Goal: Information Seeking & Learning: Learn about a topic

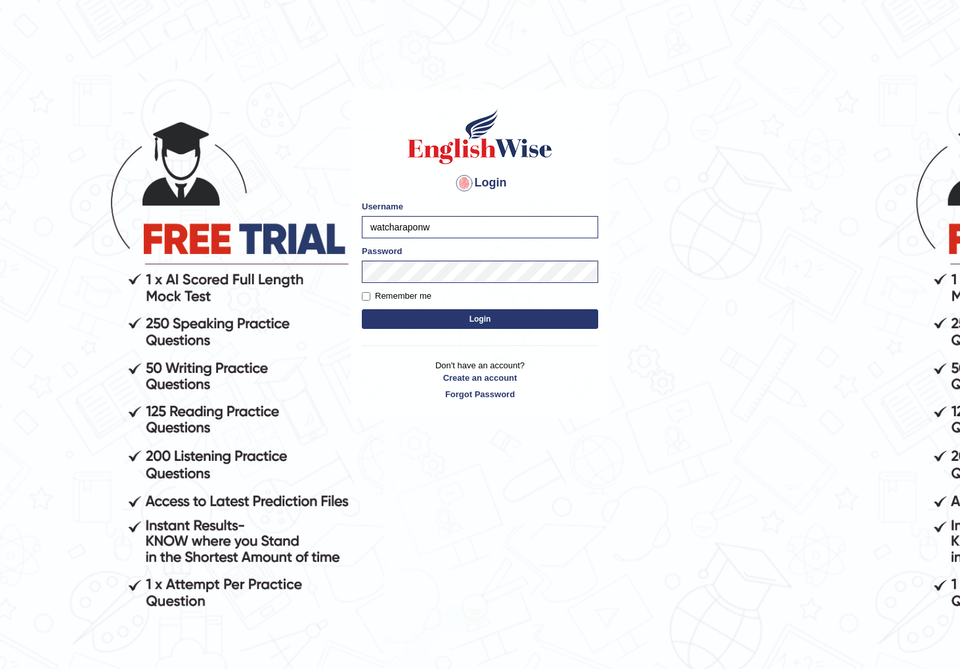
type input "watcharapon"
click at [362, 309] on button "Login" at bounding box center [480, 319] width 236 height 20
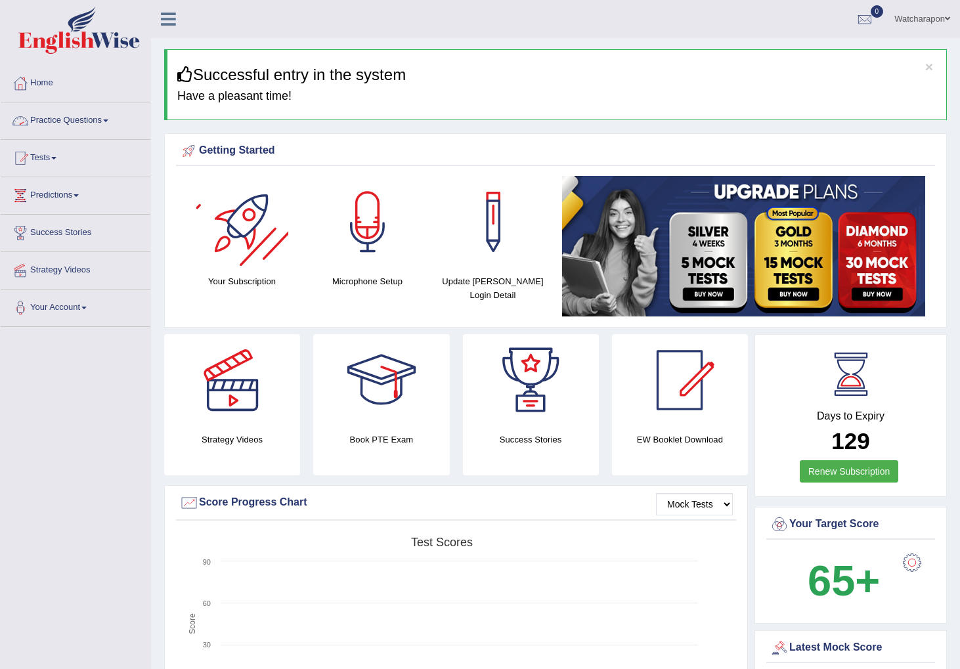
click at [76, 116] on link "Practice Questions" at bounding box center [76, 118] width 150 height 33
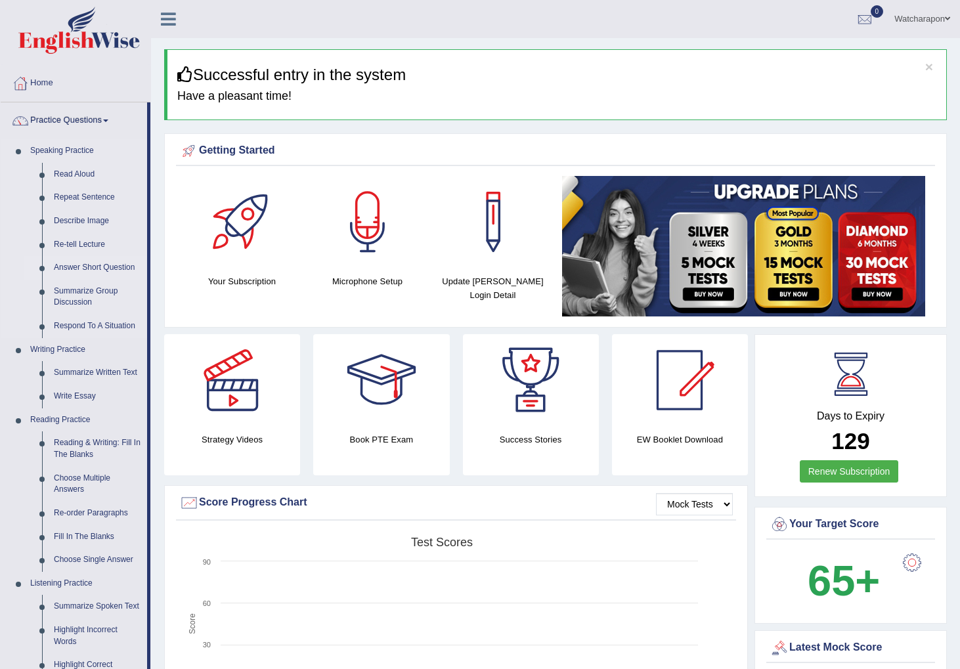
click at [85, 265] on link "Answer Short Question" at bounding box center [97, 268] width 99 height 24
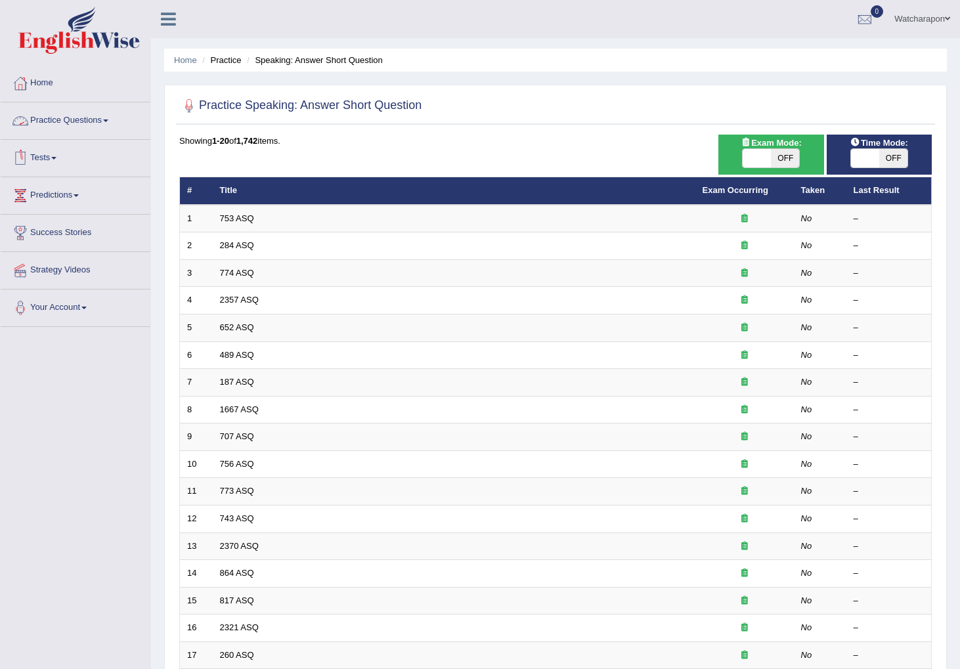
click at [77, 118] on link "Practice Questions" at bounding box center [76, 118] width 150 height 33
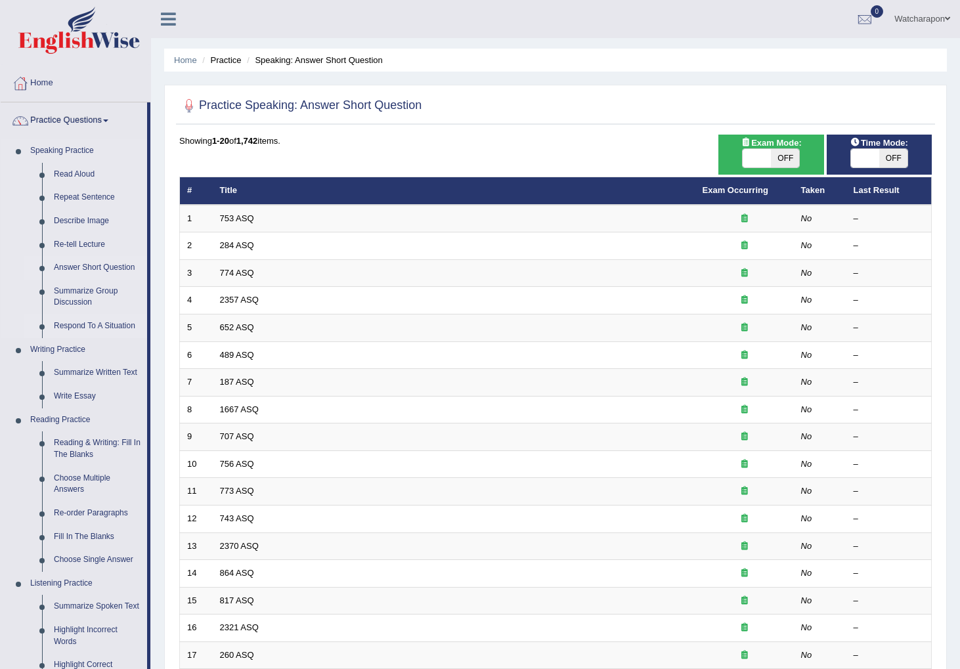
click at [104, 325] on link "Respond To A Situation" at bounding box center [97, 327] width 99 height 24
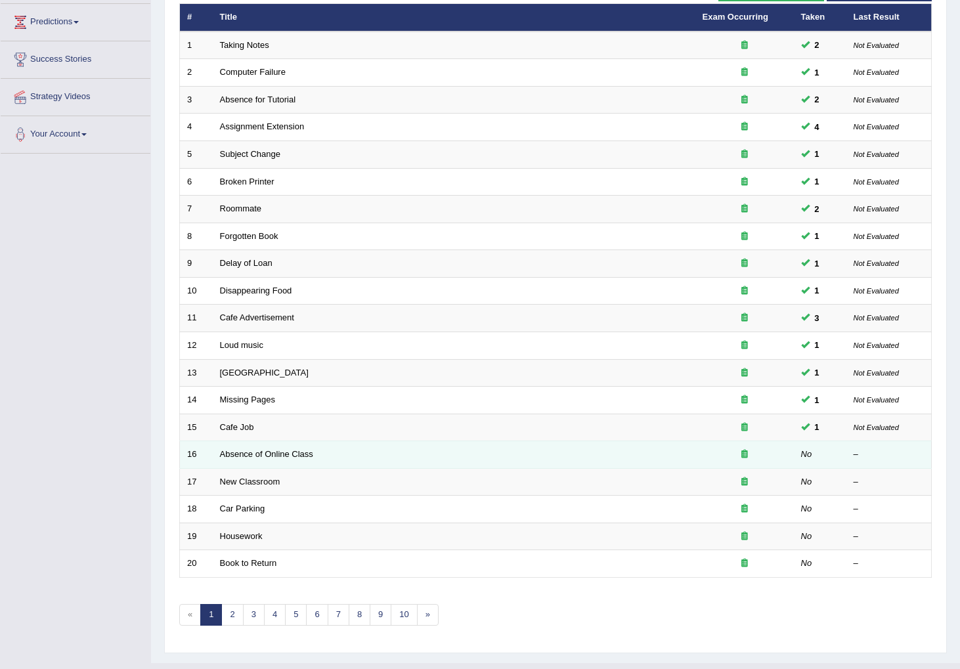
scroll to position [170, 0]
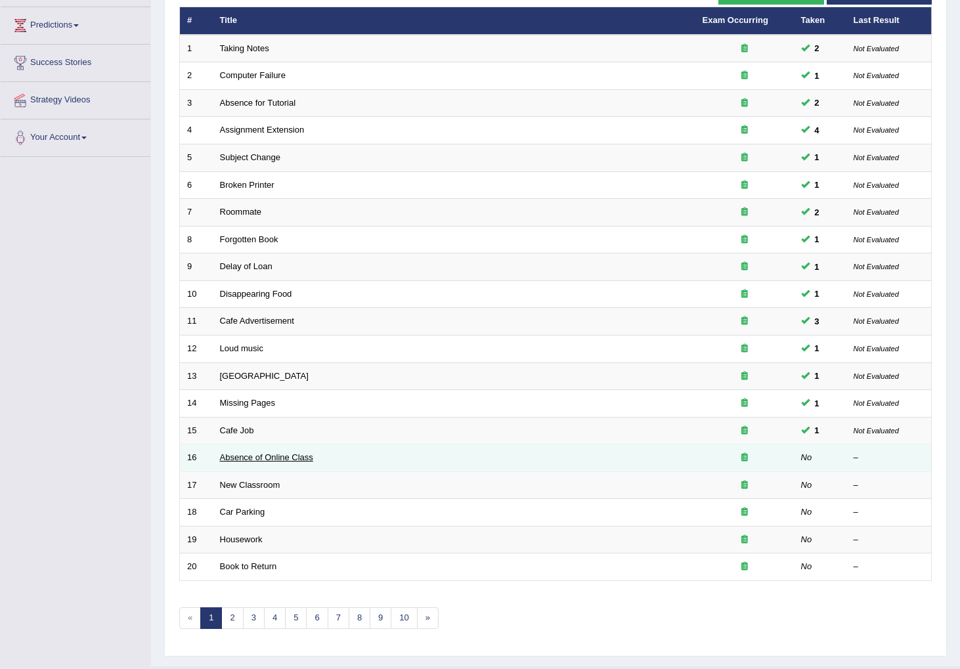
click at [241, 458] on link "Absence of Online Class" at bounding box center [266, 457] width 93 height 10
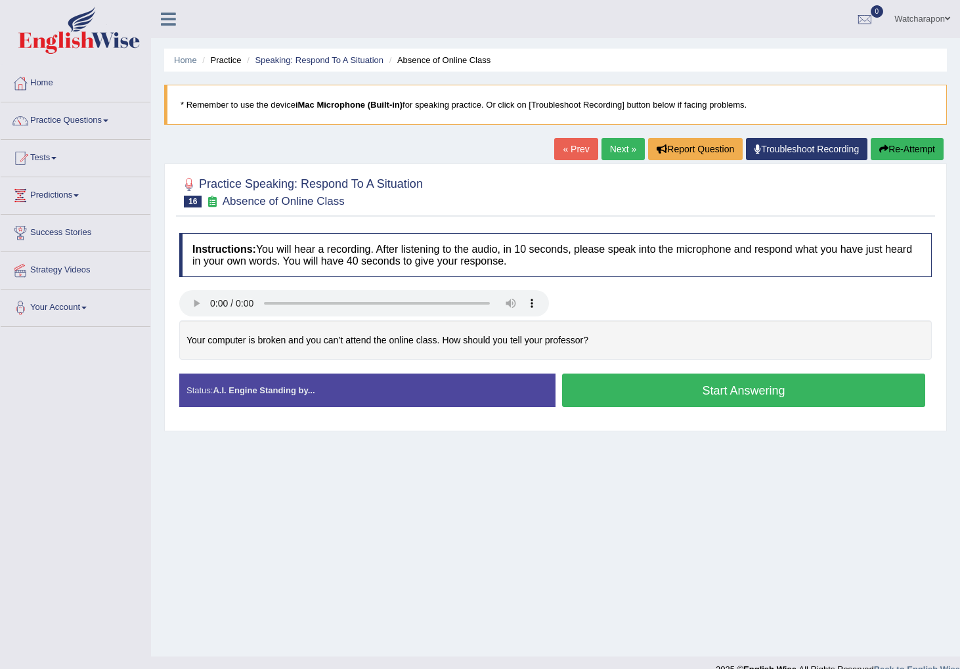
click at [650, 395] on button "Start Answering" at bounding box center [743, 390] width 363 height 33
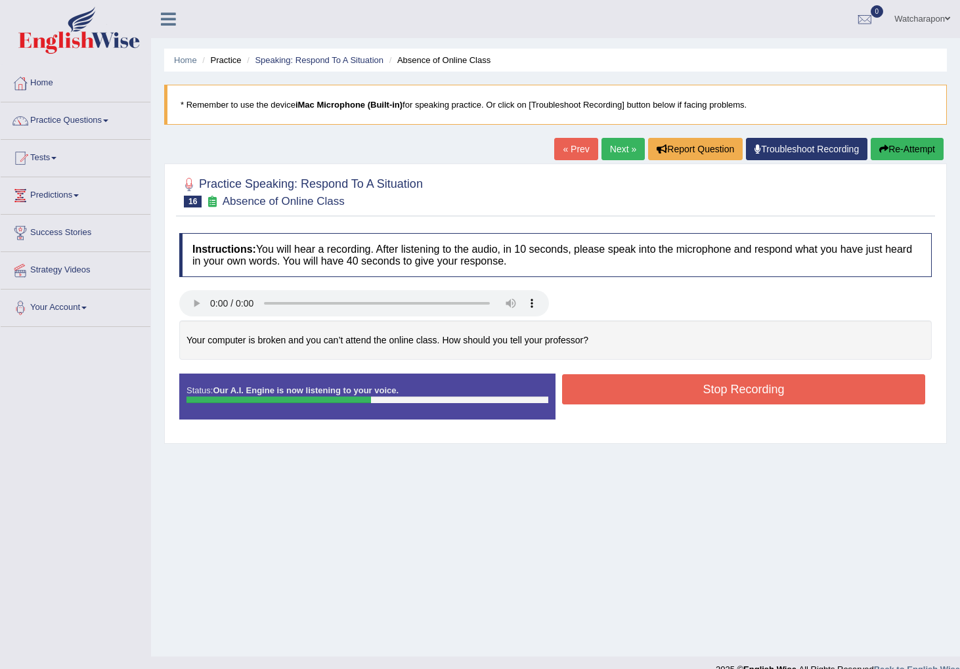
click at [650, 394] on button "Stop Recording" at bounding box center [743, 389] width 363 height 30
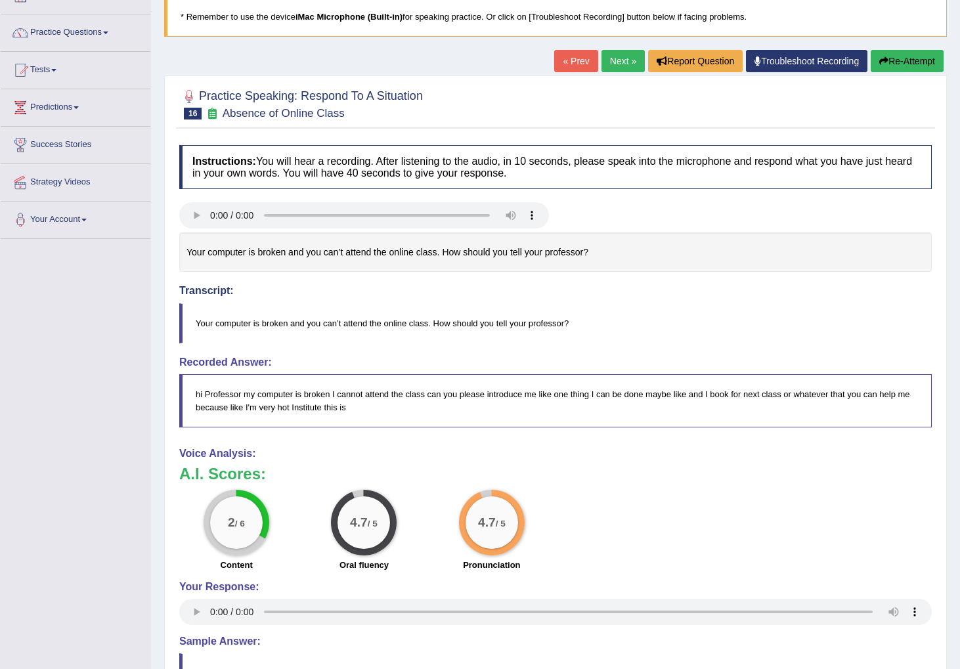
scroll to position [100, 0]
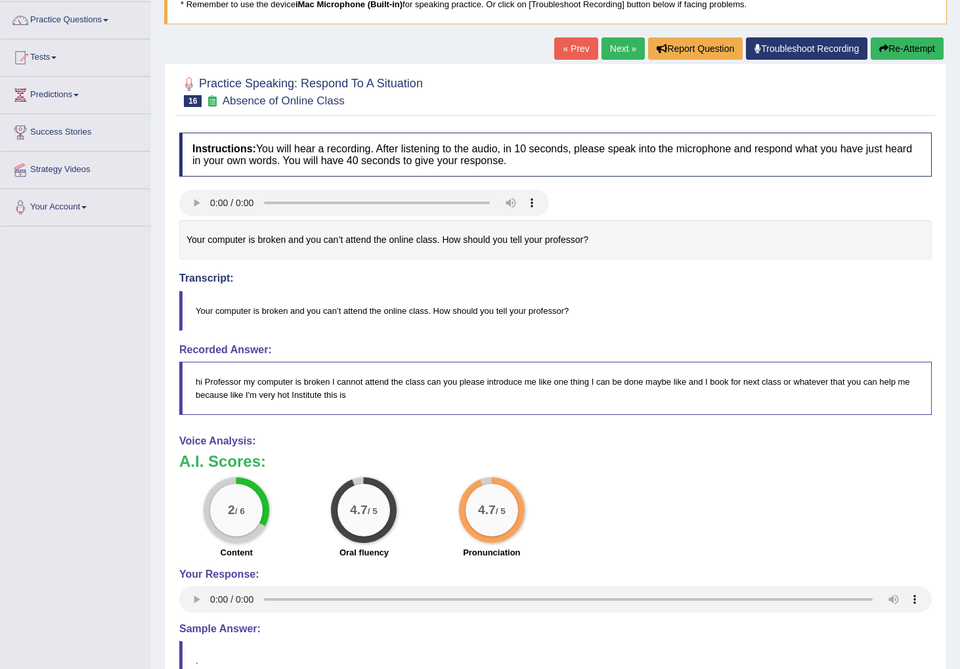
click at [907, 43] on button "Re-Attempt" at bounding box center [907, 48] width 73 height 22
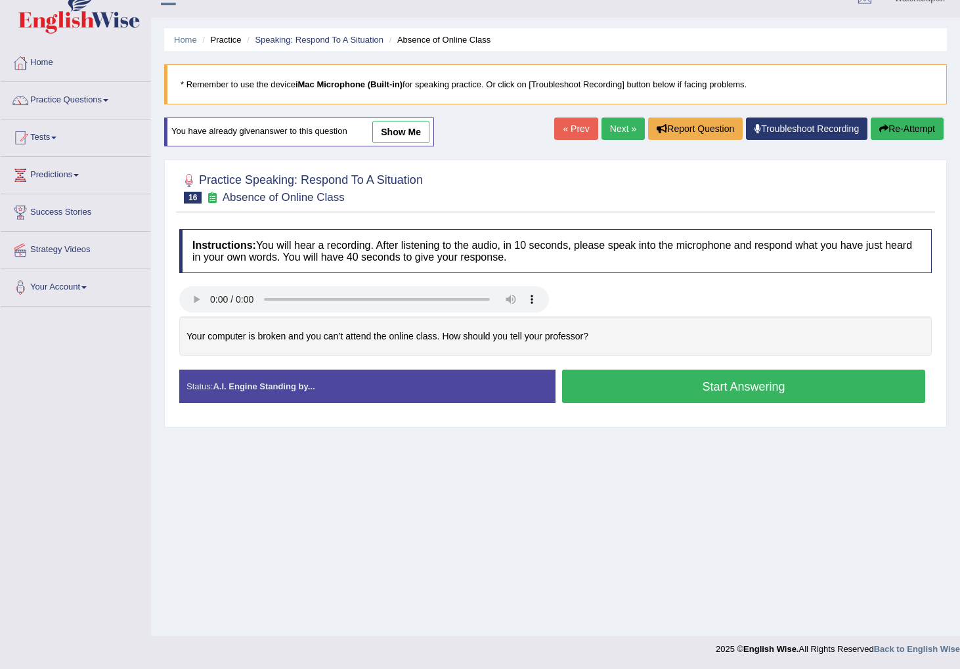
scroll to position [20, 0]
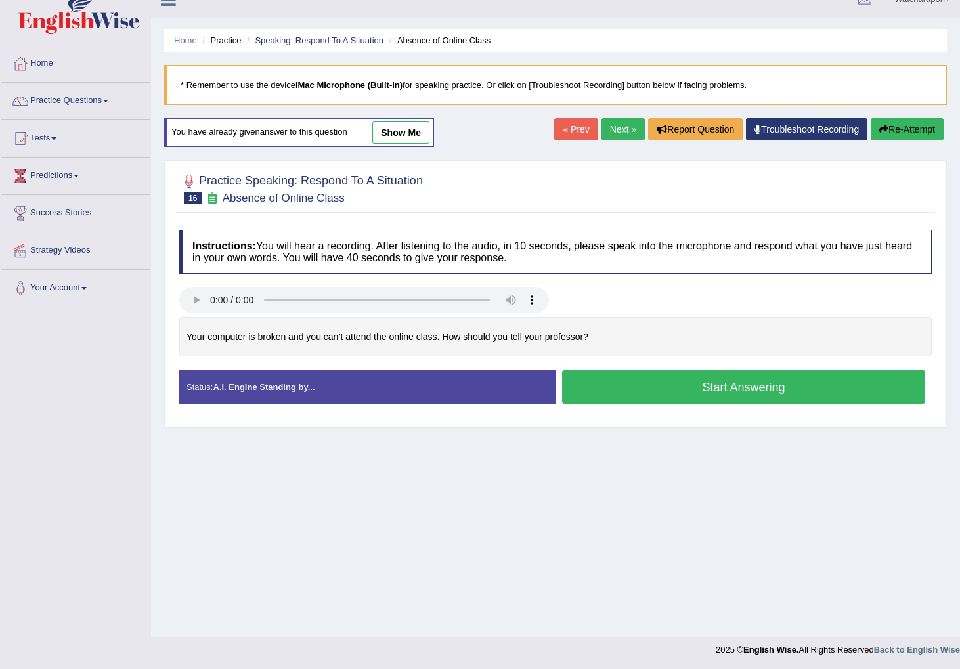
click at [641, 393] on button "Start Answering" at bounding box center [743, 386] width 363 height 33
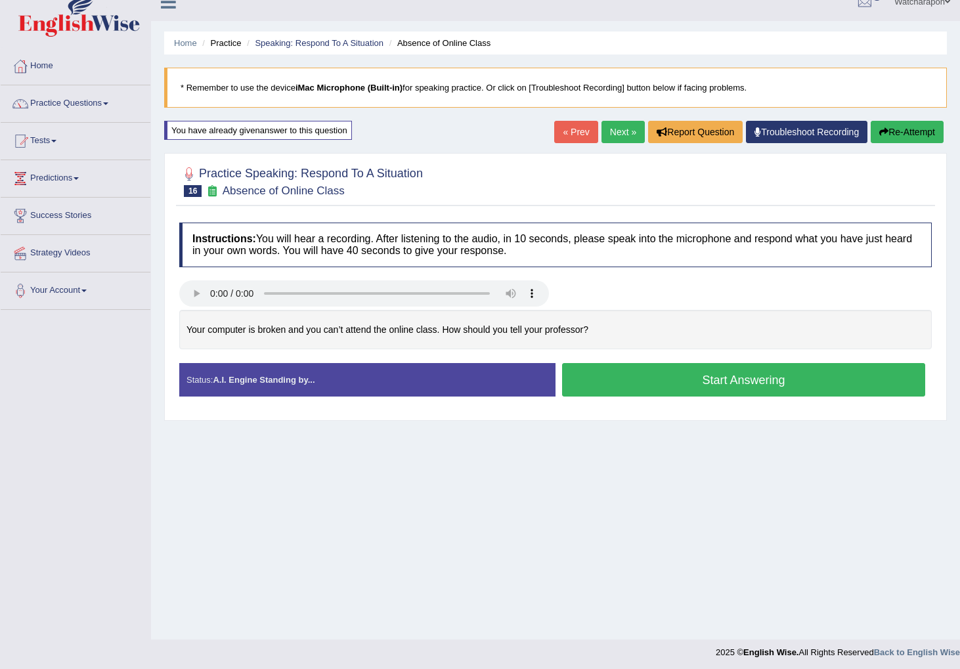
scroll to position [19, 0]
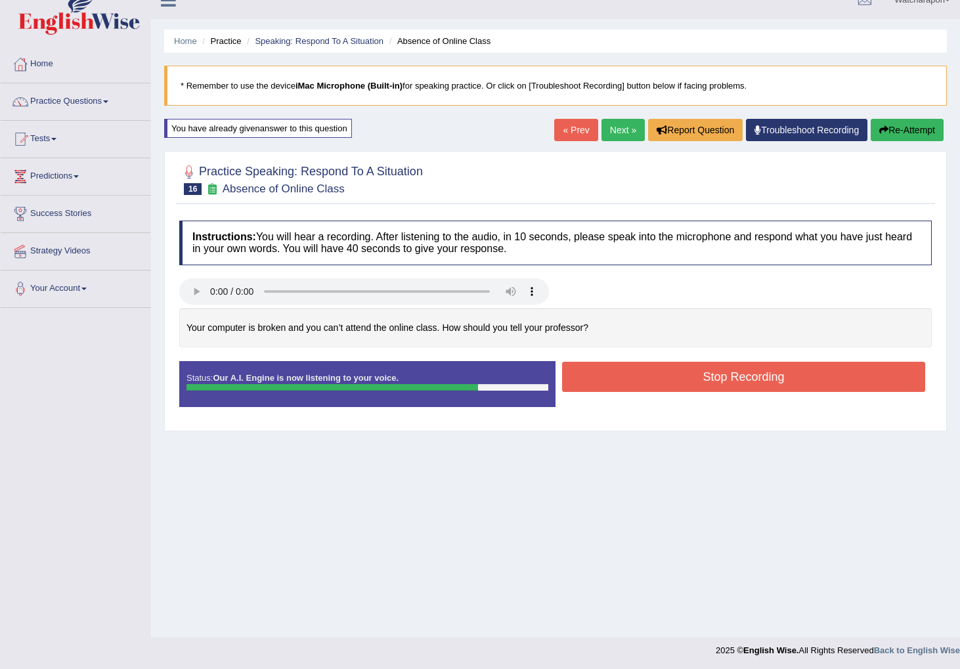
click at [640, 381] on button "Stop Recording" at bounding box center [743, 377] width 363 height 30
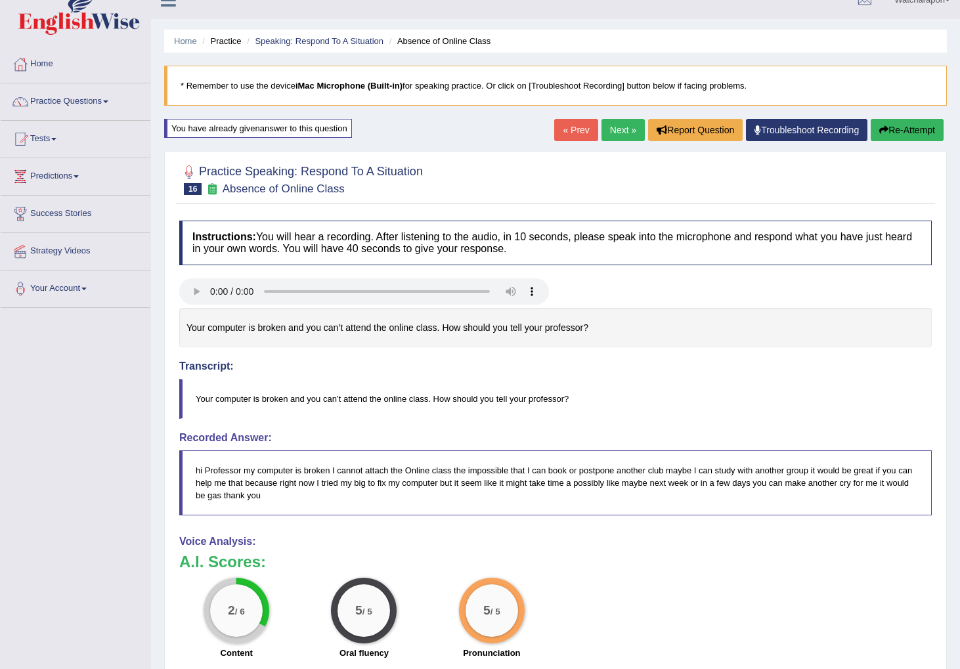
click at [909, 129] on button "Re-Attempt" at bounding box center [907, 130] width 73 height 22
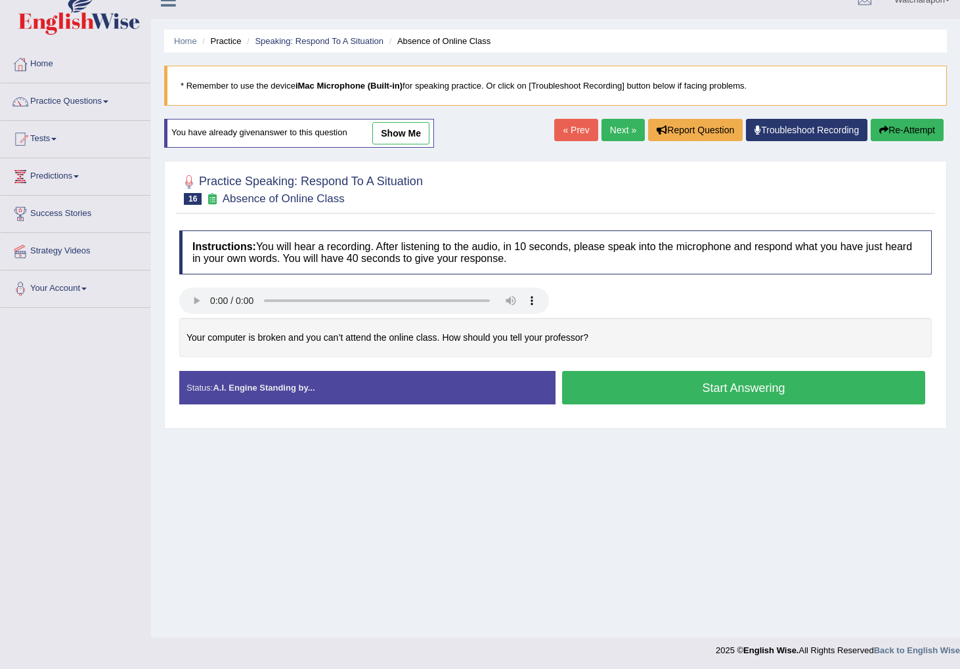
click at [679, 384] on button "Start Answering" at bounding box center [743, 387] width 363 height 33
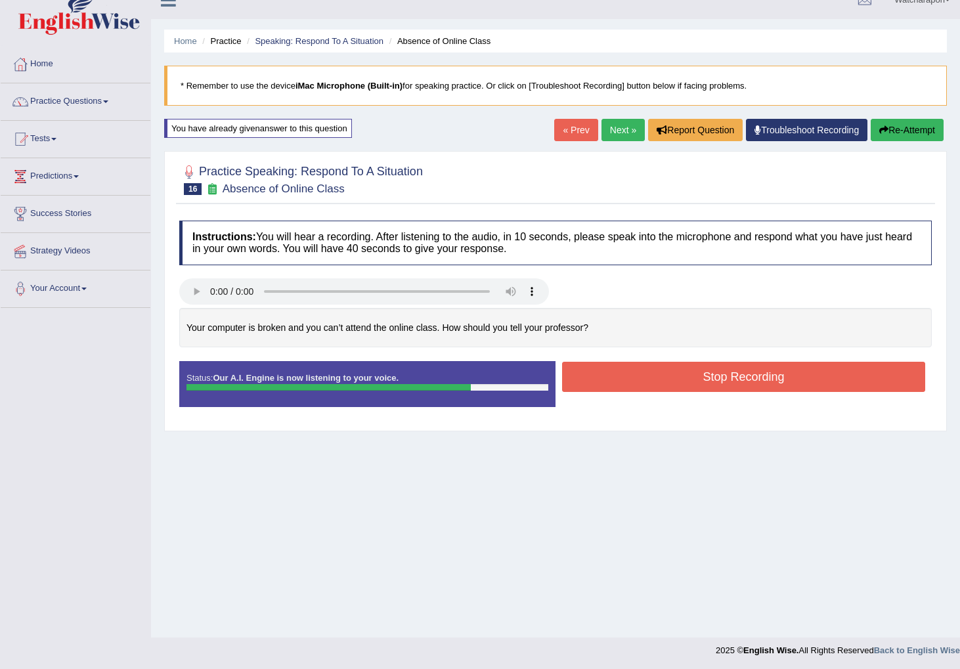
click at [676, 381] on button "Stop Recording" at bounding box center [743, 377] width 363 height 30
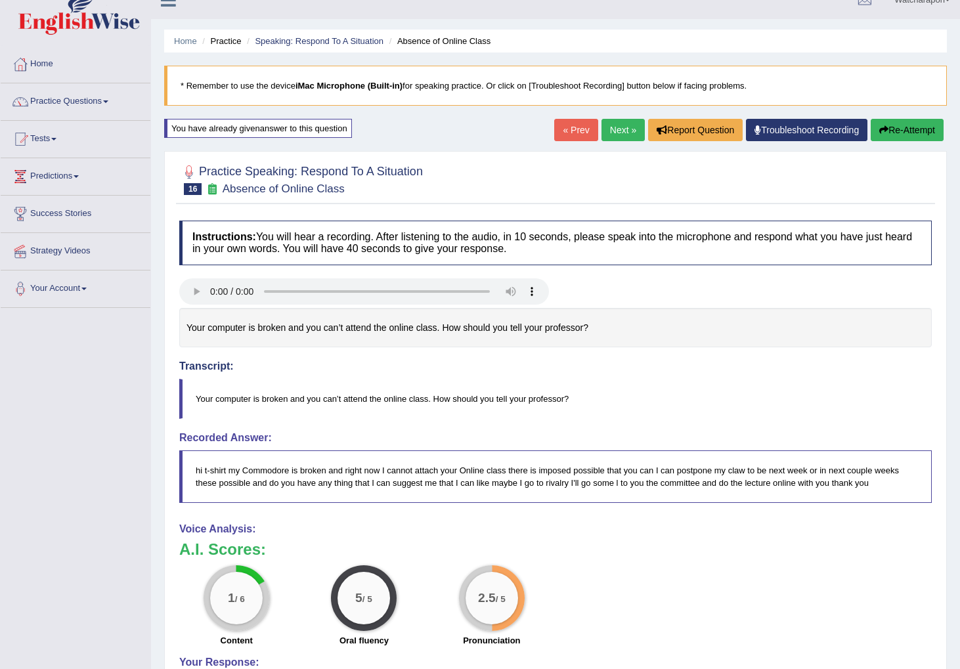
click at [904, 125] on button "Re-Attempt" at bounding box center [907, 130] width 73 height 22
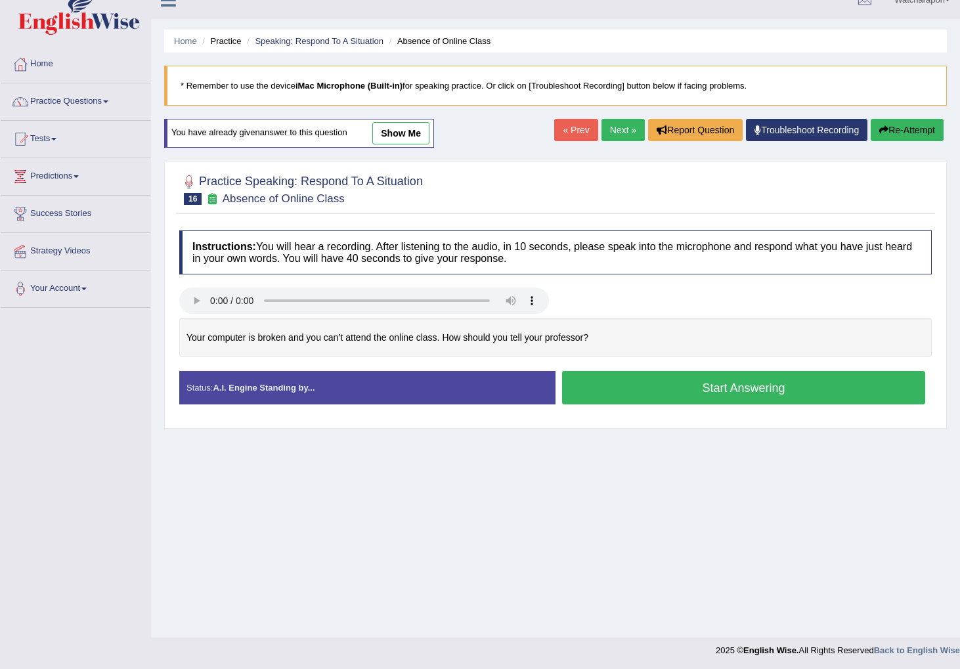
click at [676, 381] on button "Start Answering" at bounding box center [743, 387] width 363 height 33
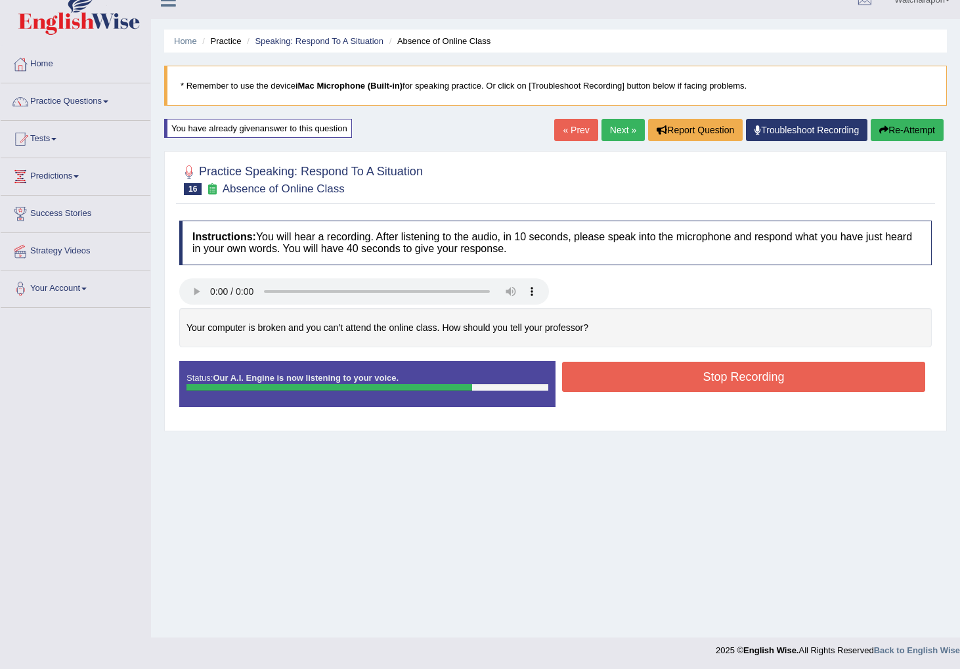
click at [677, 381] on button "Stop Recording" at bounding box center [743, 377] width 363 height 30
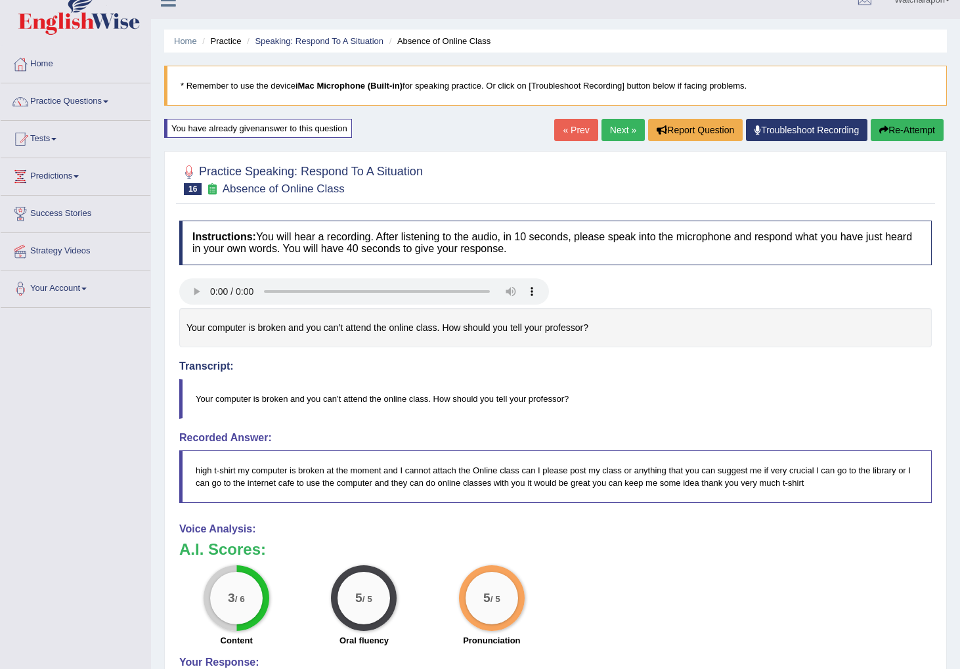
click at [898, 131] on button "Re-Attempt" at bounding box center [907, 130] width 73 height 22
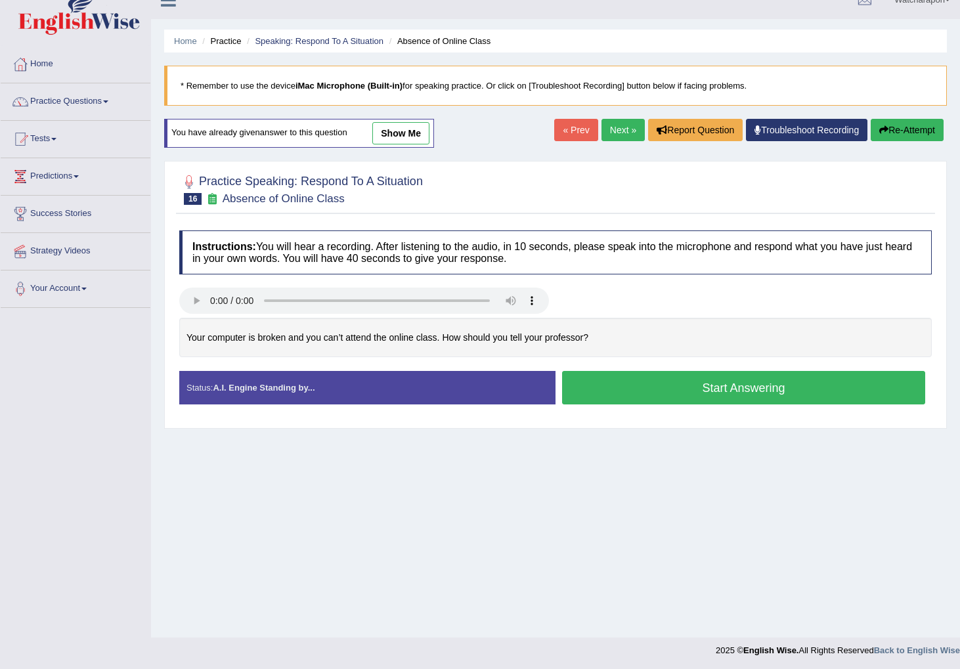
click at [615, 387] on button "Start Answering" at bounding box center [743, 387] width 363 height 33
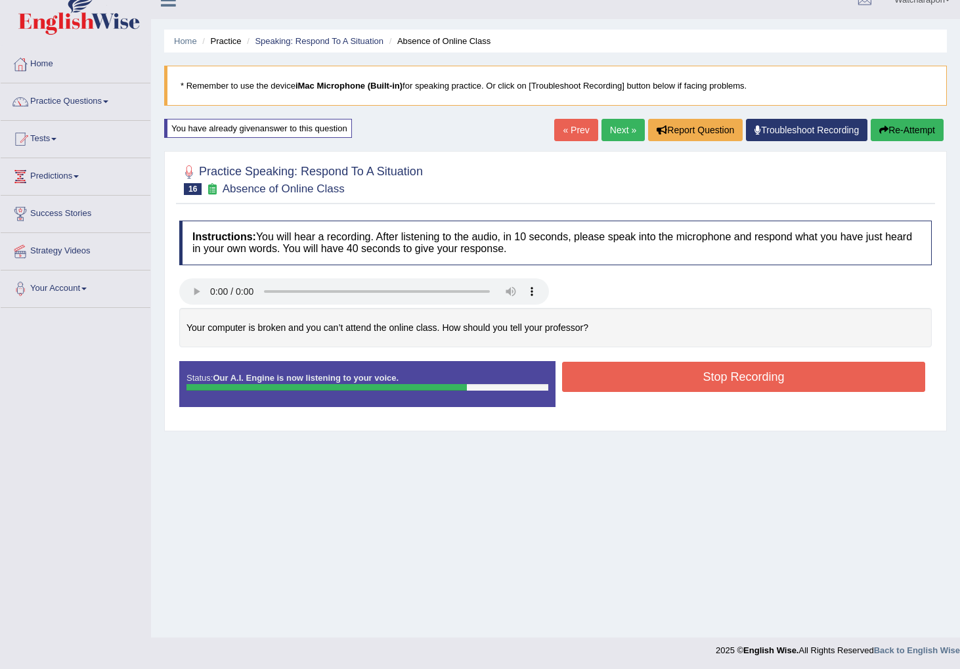
click at [615, 387] on button "Stop Recording" at bounding box center [743, 377] width 363 height 30
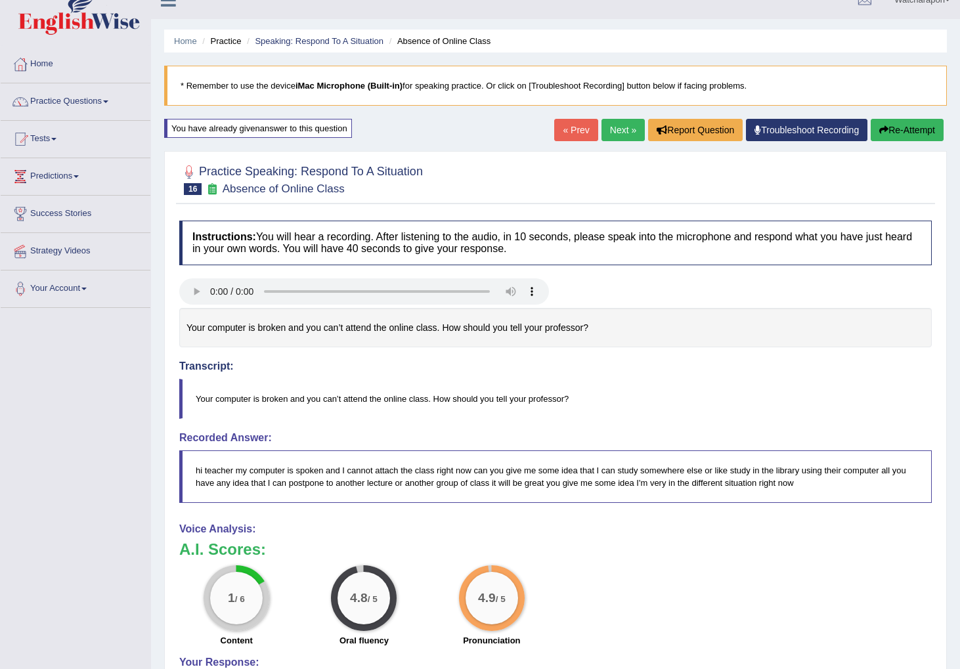
click at [619, 131] on link "Next »" at bounding box center [622, 130] width 43 height 22
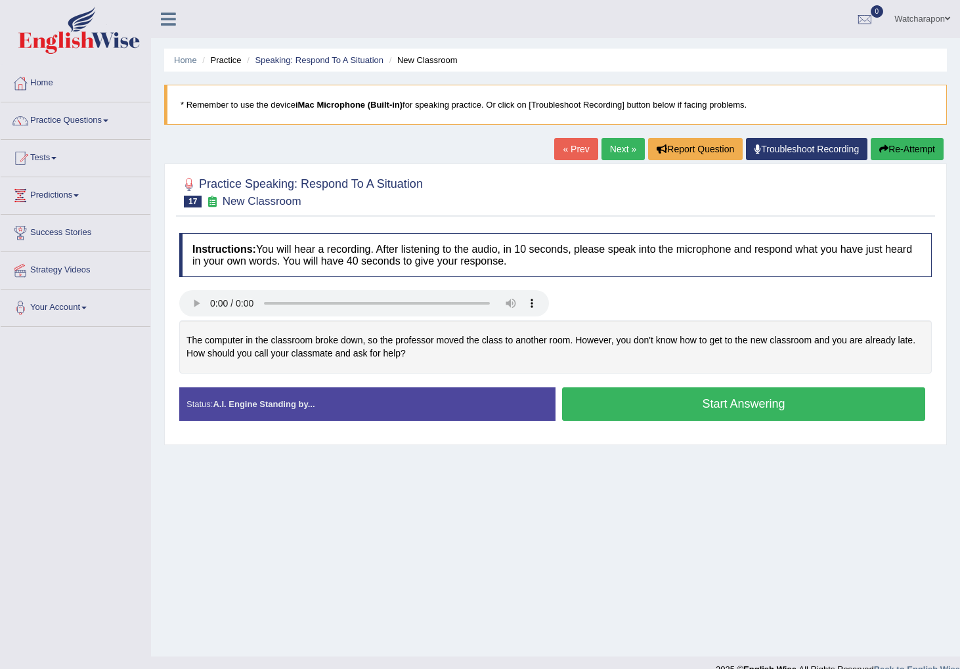
click at [599, 402] on button "Start Answering" at bounding box center [743, 403] width 363 height 33
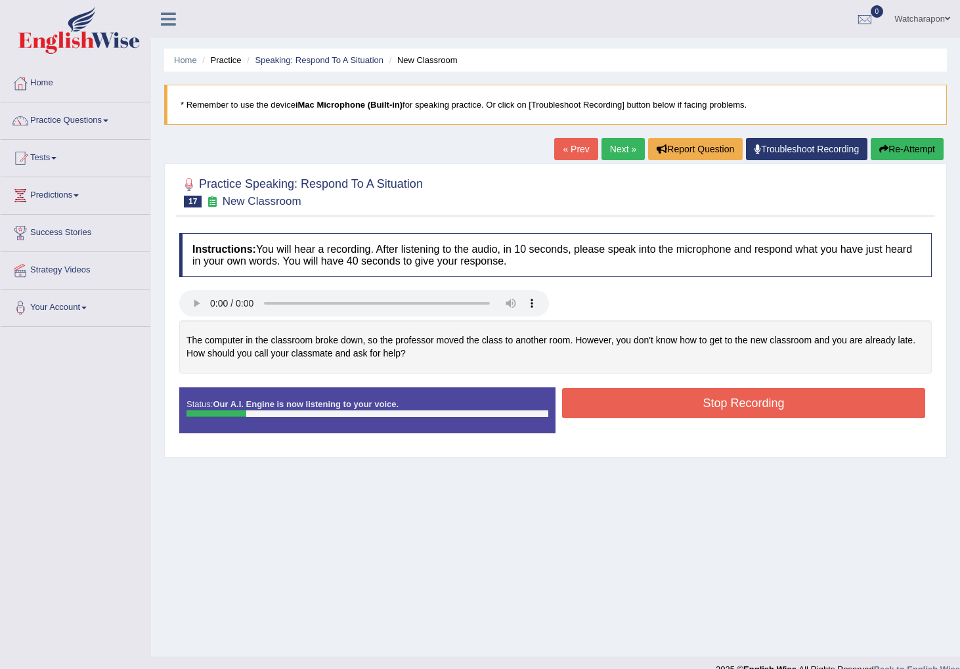
click at [900, 146] on button "Re-Attempt" at bounding box center [907, 149] width 73 height 22
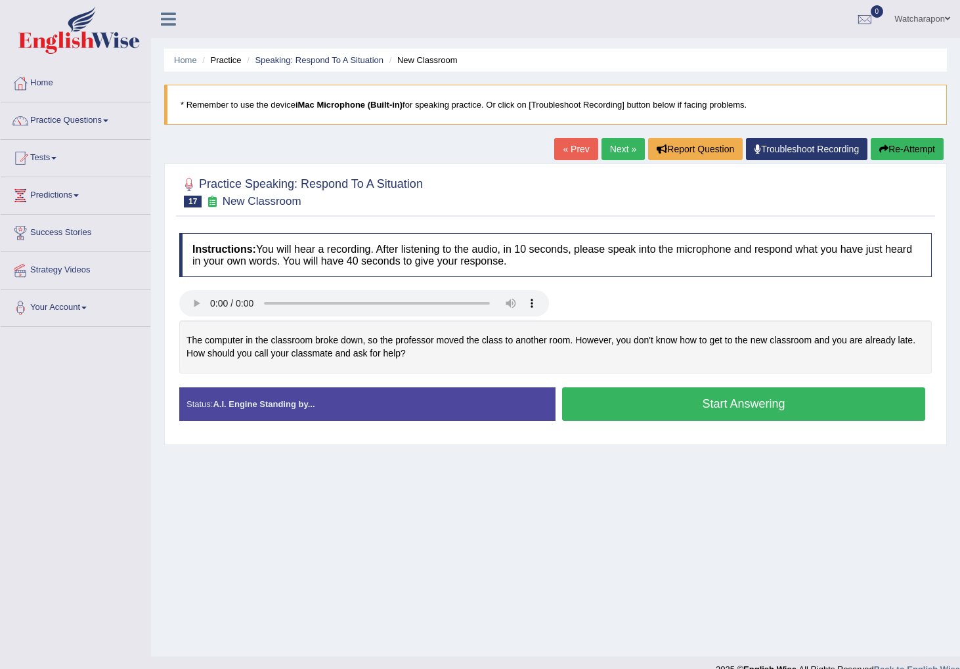
click at [900, 146] on button "Re-Attempt" at bounding box center [907, 149] width 73 height 22
click at [659, 361] on div "The computer in the classroom broke down, so the professor moved the class to a…" at bounding box center [555, 346] width 752 height 53
click at [919, 144] on button "Re-Attempt" at bounding box center [907, 149] width 73 height 22
click at [716, 408] on button "Start Answering" at bounding box center [743, 403] width 363 height 33
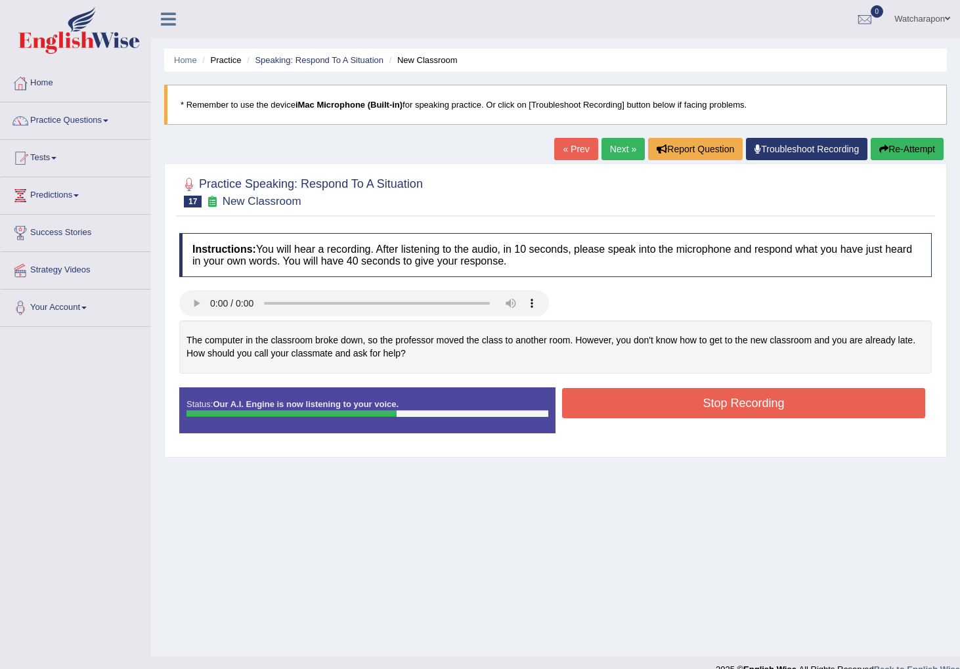
click at [716, 408] on button "Stop Recording" at bounding box center [743, 403] width 363 height 30
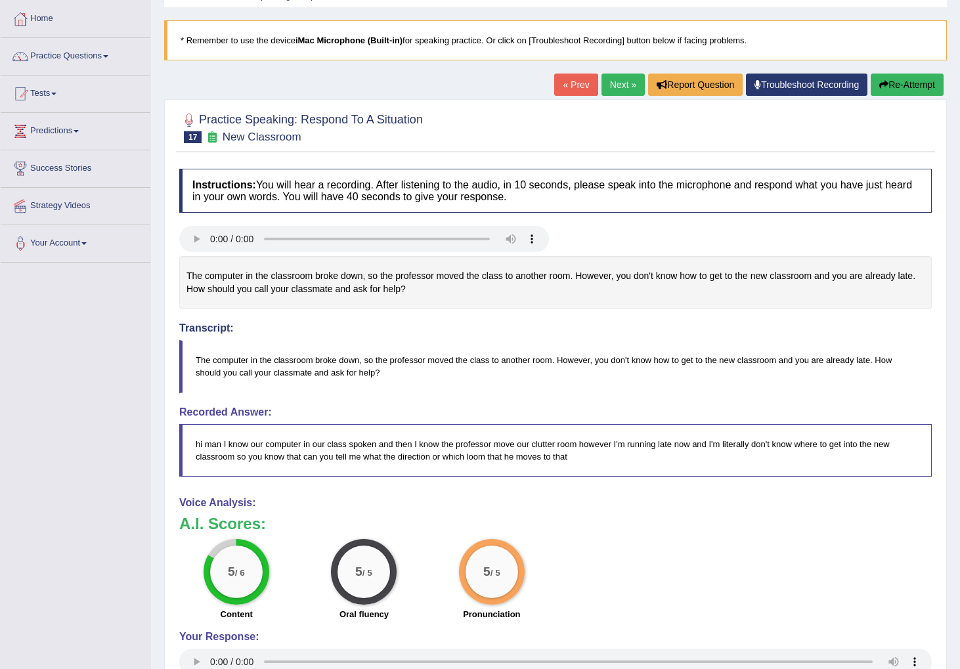
scroll to position [76, 0]
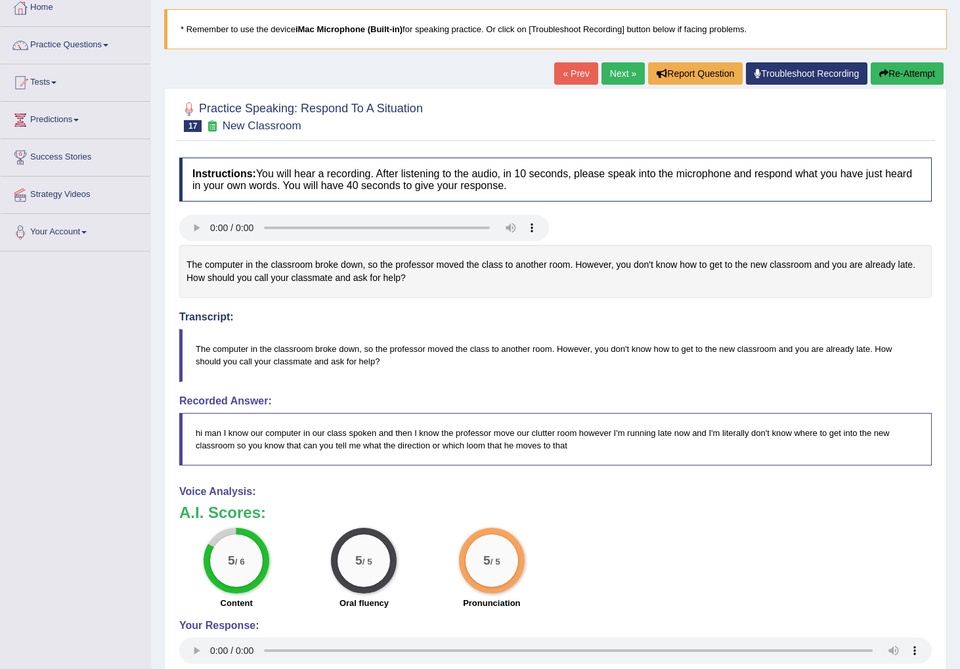
click at [617, 71] on link "Next »" at bounding box center [622, 73] width 43 height 22
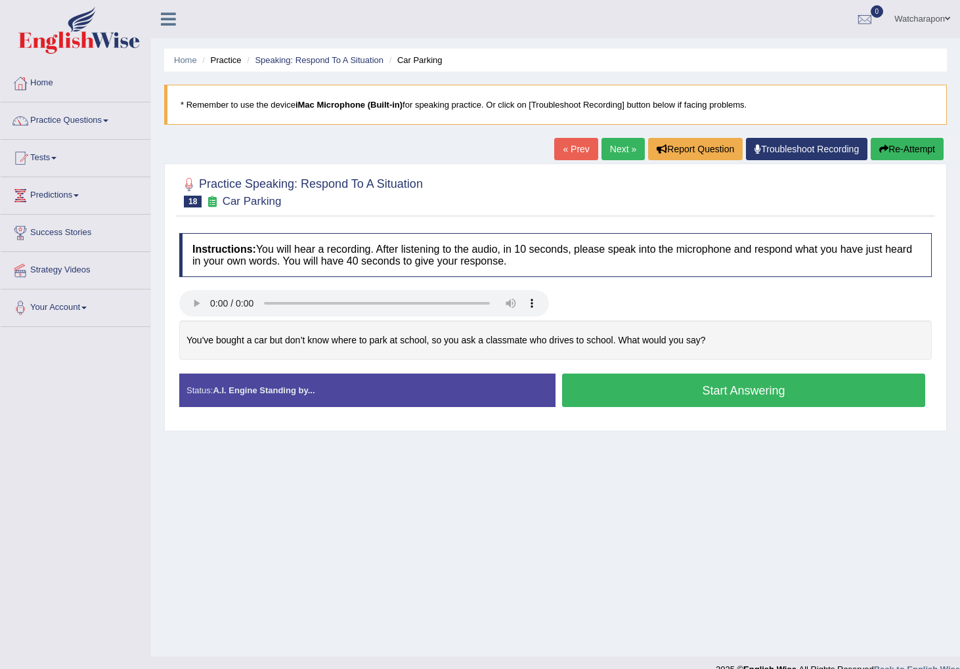
click at [622, 391] on button "Start Answering" at bounding box center [743, 390] width 363 height 33
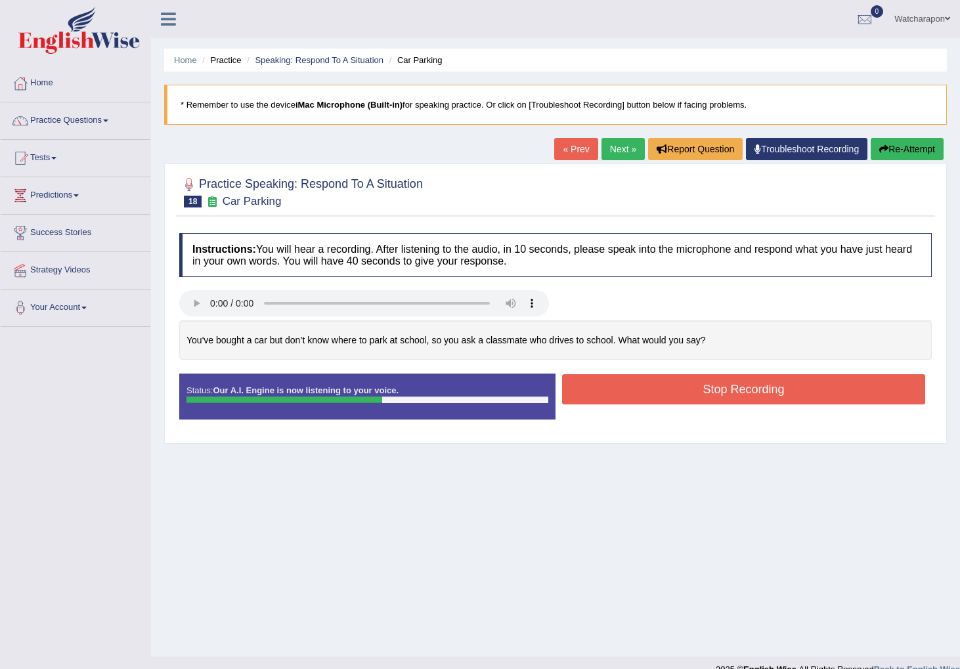
click at [607, 385] on button "Stop Recording" at bounding box center [743, 389] width 363 height 30
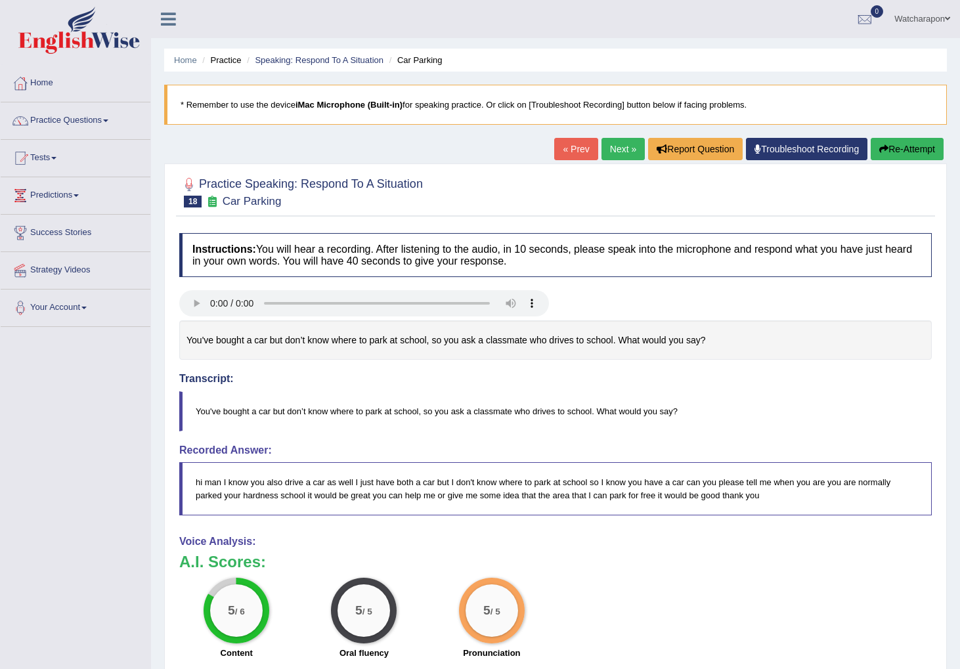
click at [624, 146] on link "Next »" at bounding box center [622, 149] width 43 height 22
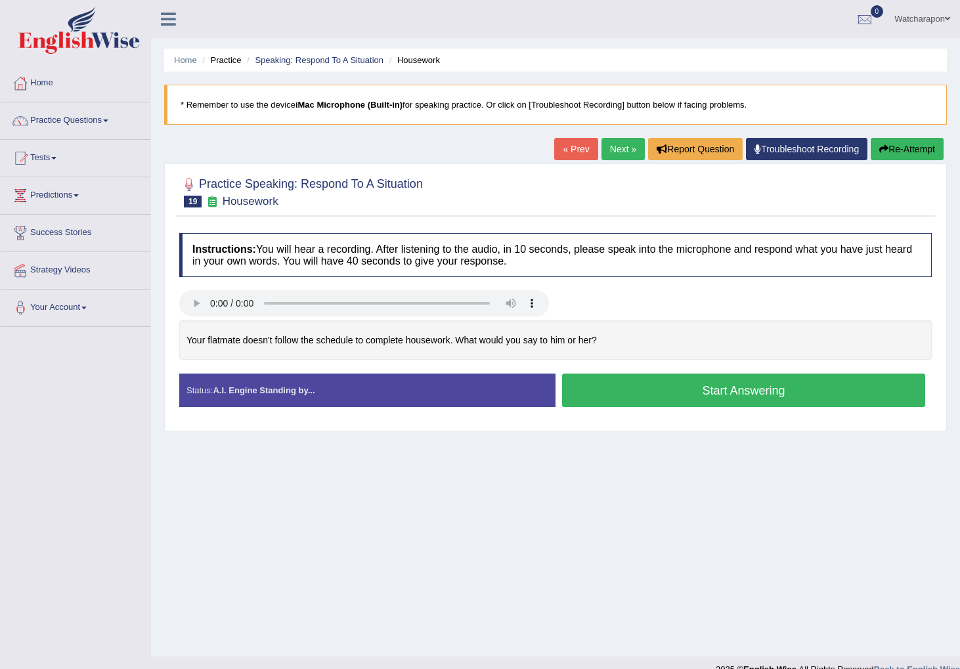
click at [625, 394] on button "Start Answering" at bounding box center [743, 390] width 363 height 33
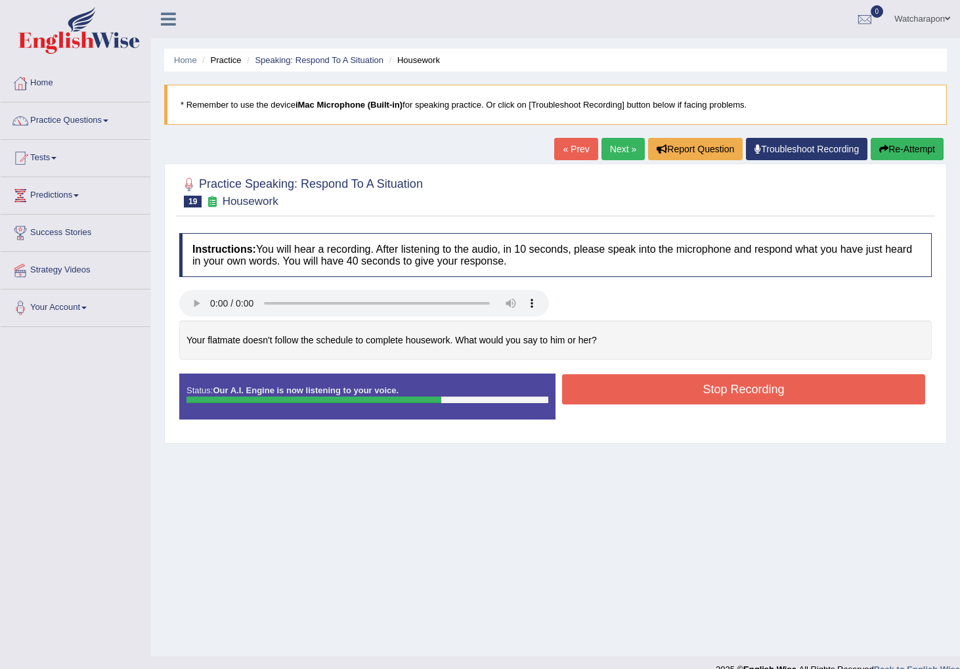
click at [625, 394] on button "Stop Recording" at bounding box center [743, 389] width 363 height 30
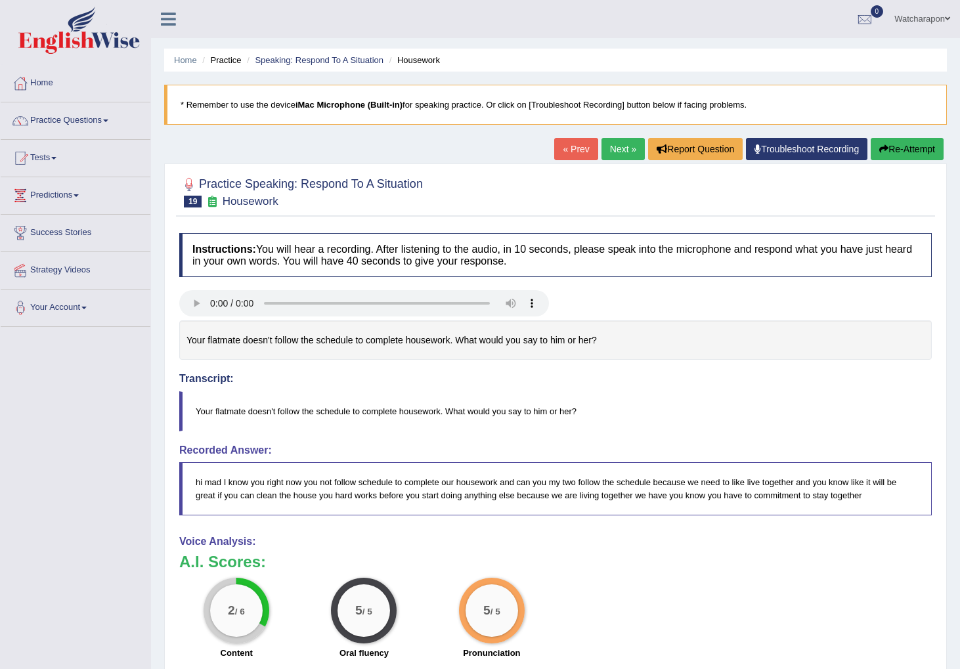
click at [611, 155] on link "Next »" at bounding box center [622, 149] width 43 height 22
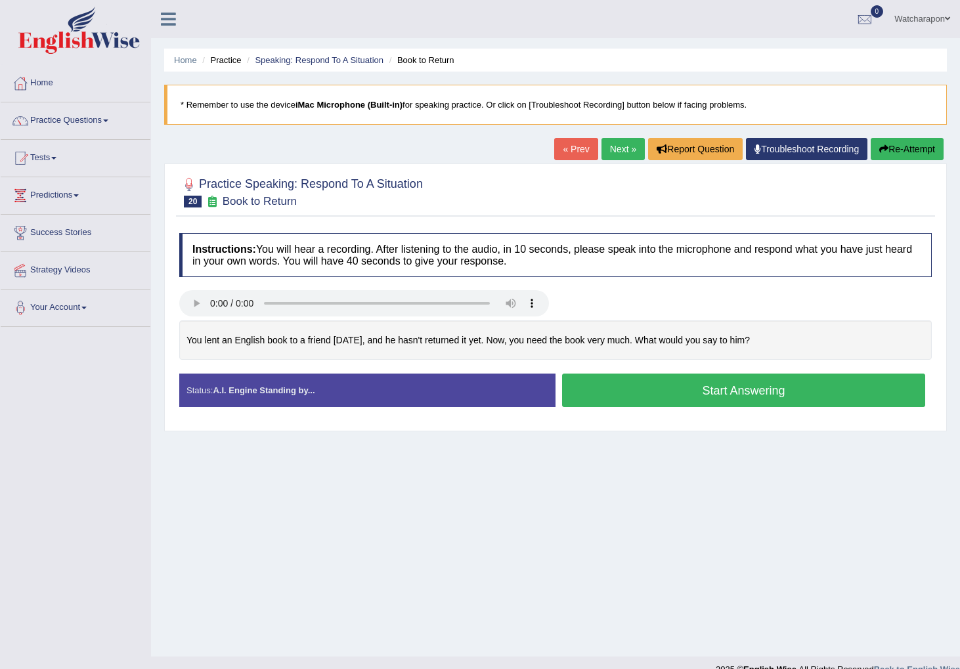
click at [648, 385] on button "Start Answering" at bounding box center [743, 390] width 363 height 33
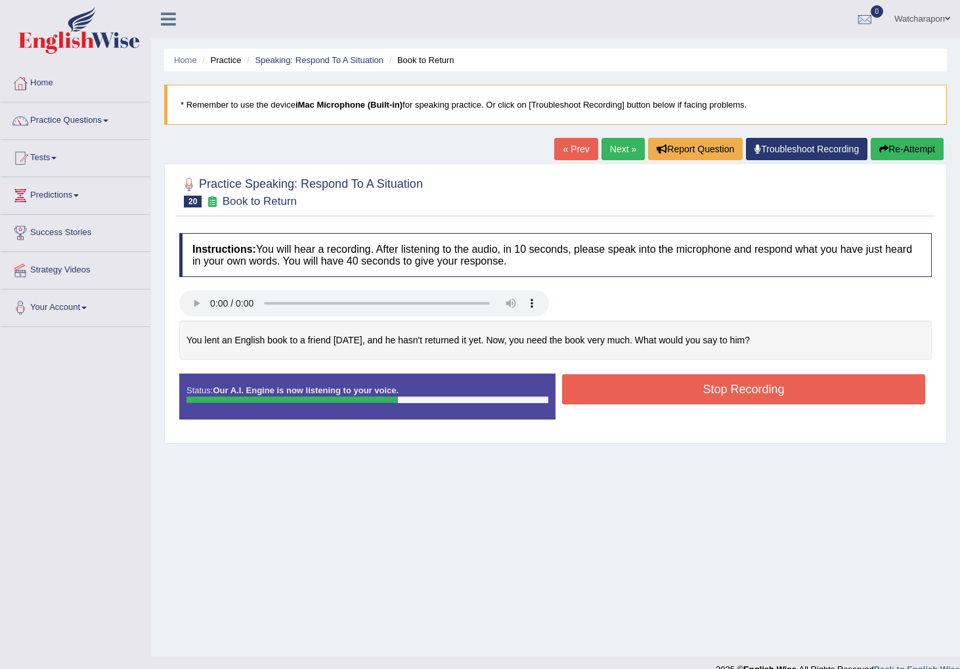
click at [648, 385] on button "Stop Recording" at bounding box center [743, 389] width 363 height 30
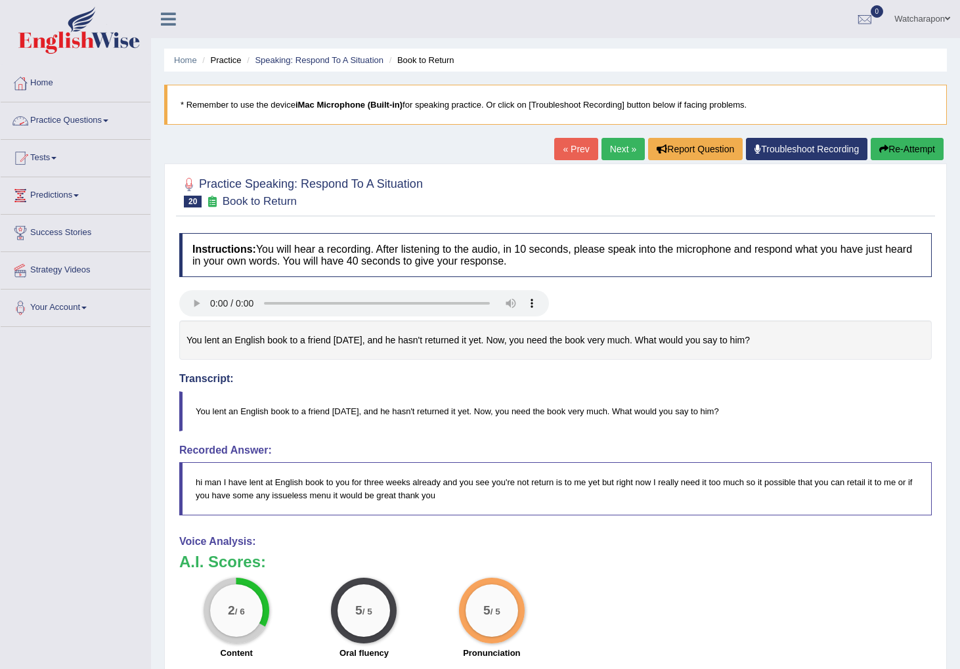
click at [79, 121] on link "Practice Questions" at bounding box center [76, 118] width 150 height 33
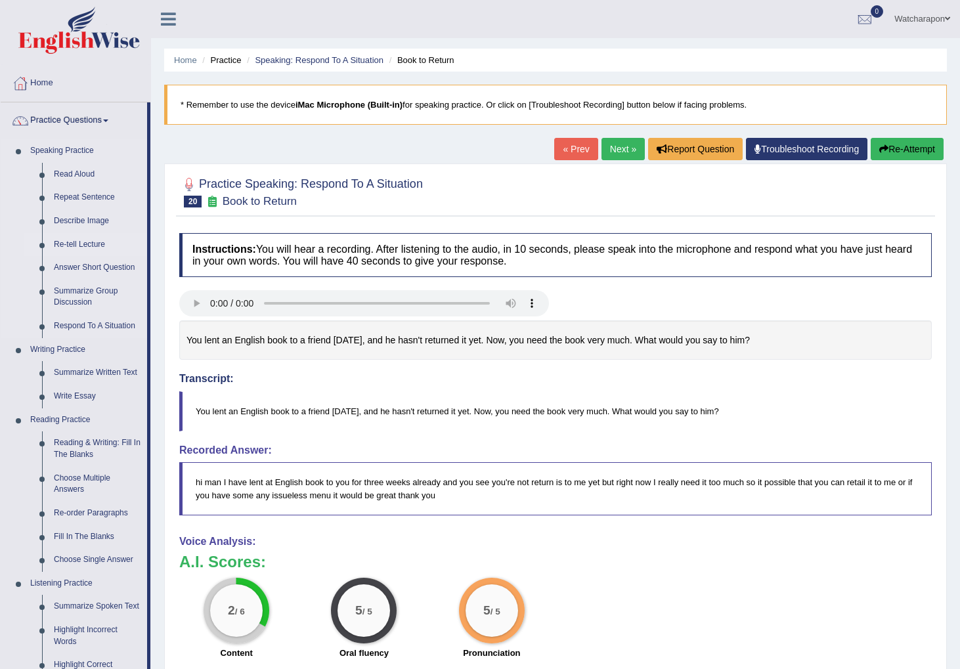
click at [73, 240] on link "Re-tell Lecture" at bounding box center [97, 245] width 99 height 24
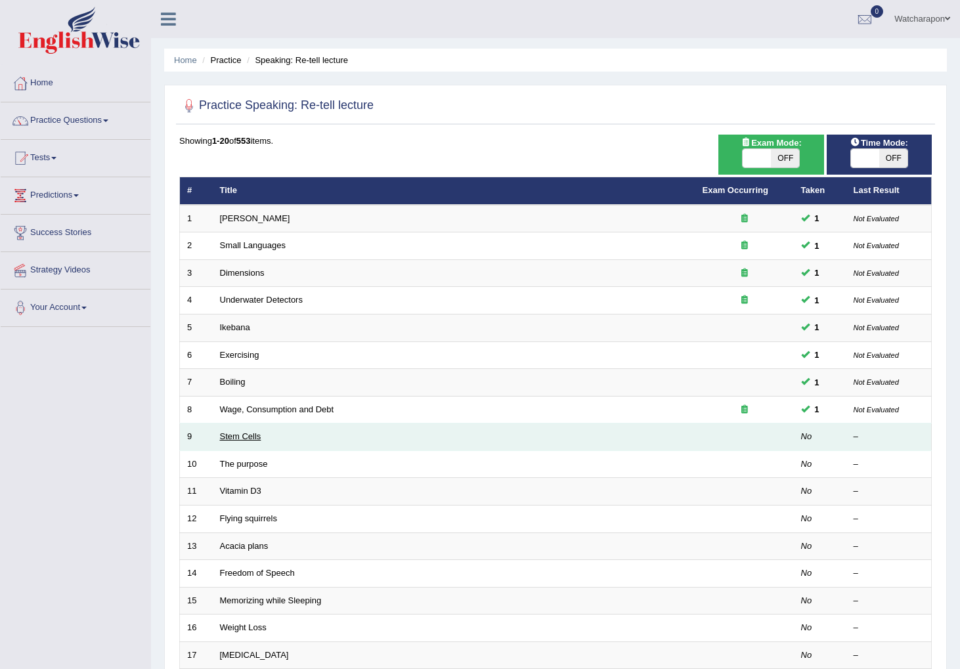
click at [246, 438] on link "Stem Cells" at bounding box center [240, 436] width 41 height 10
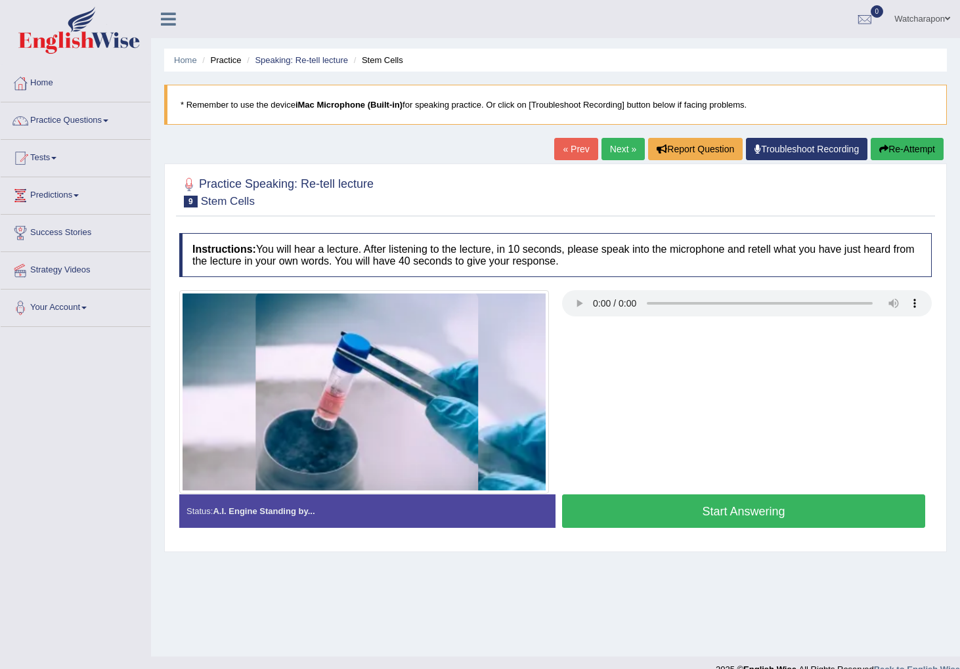
click at [622, 507] on button "Start Answering" at bounding box center [743, 510] width 363 height 33
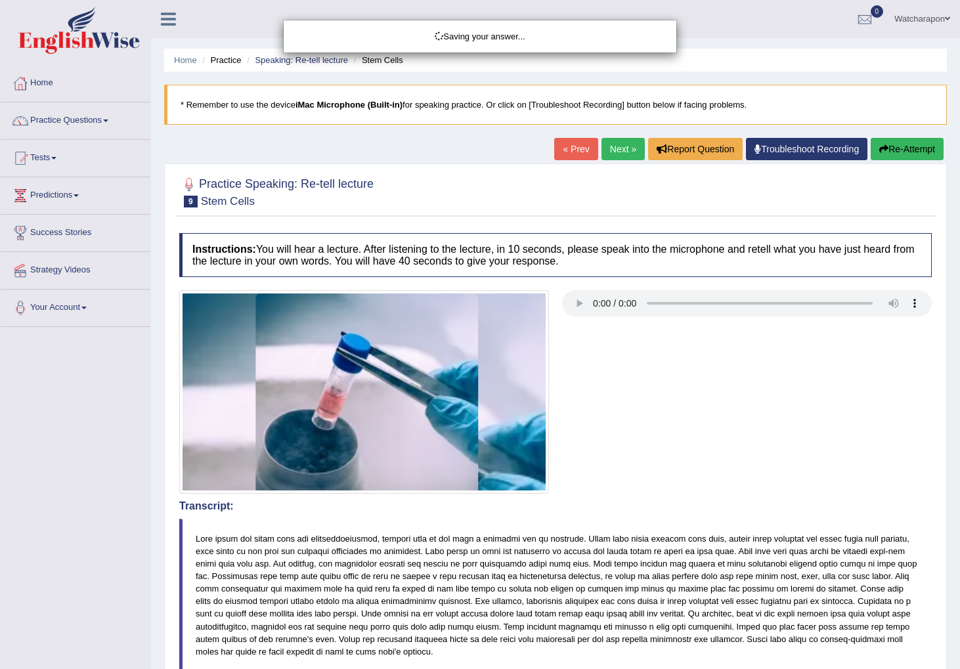
click at [633, 408] on div "Saving your answer..." at bounding box center [480, 334] width 960 height 669
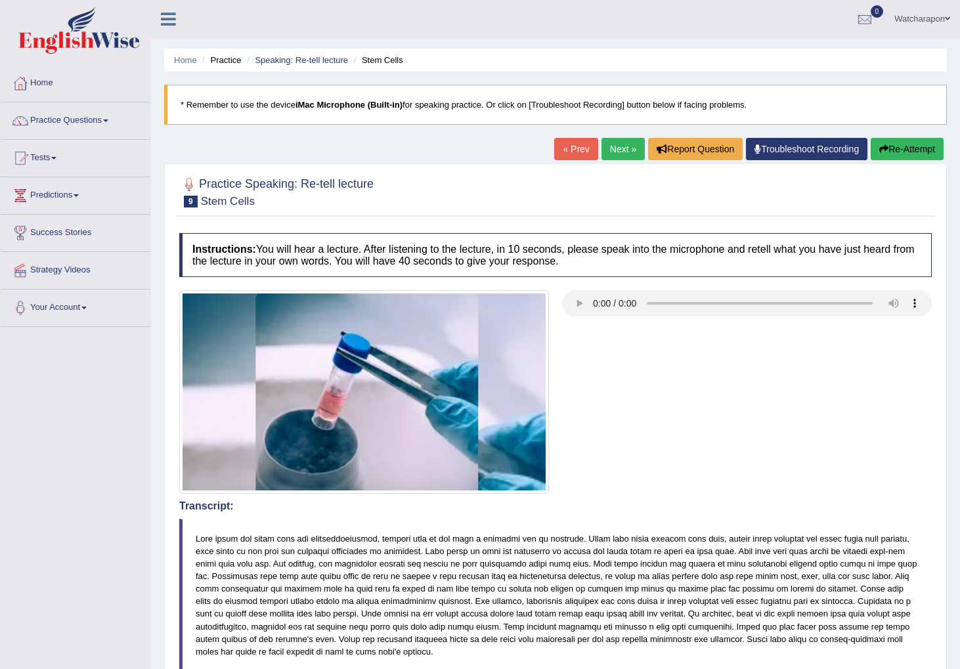
click at [611, 154] on link "Next »" at bounding box center [622, 149] width 43 height 22
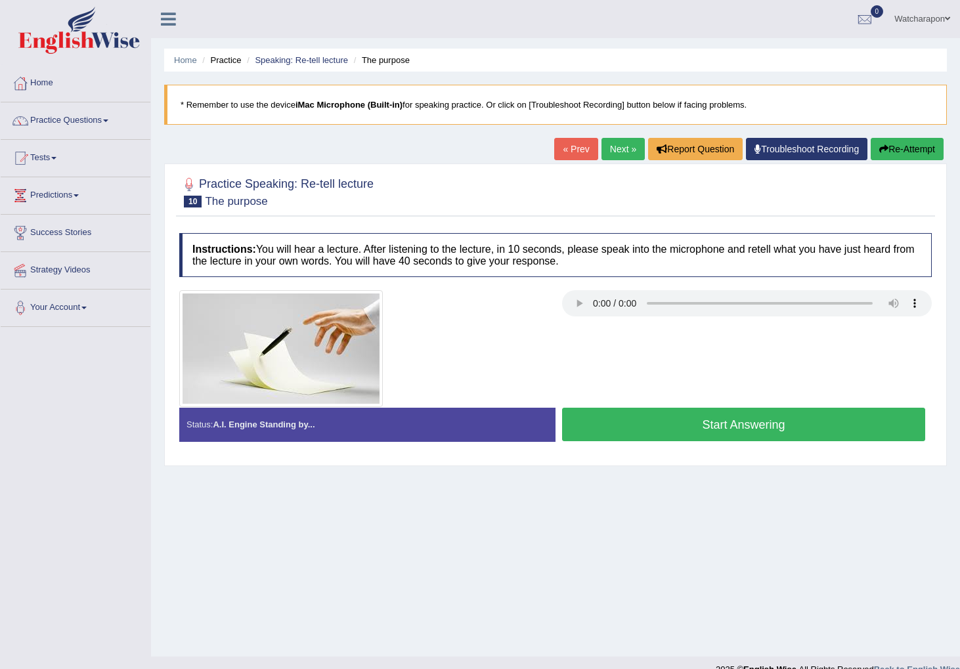
click at [710, 428] on button "Start Answering" at bounding box center [743, 424] width 363 height 33
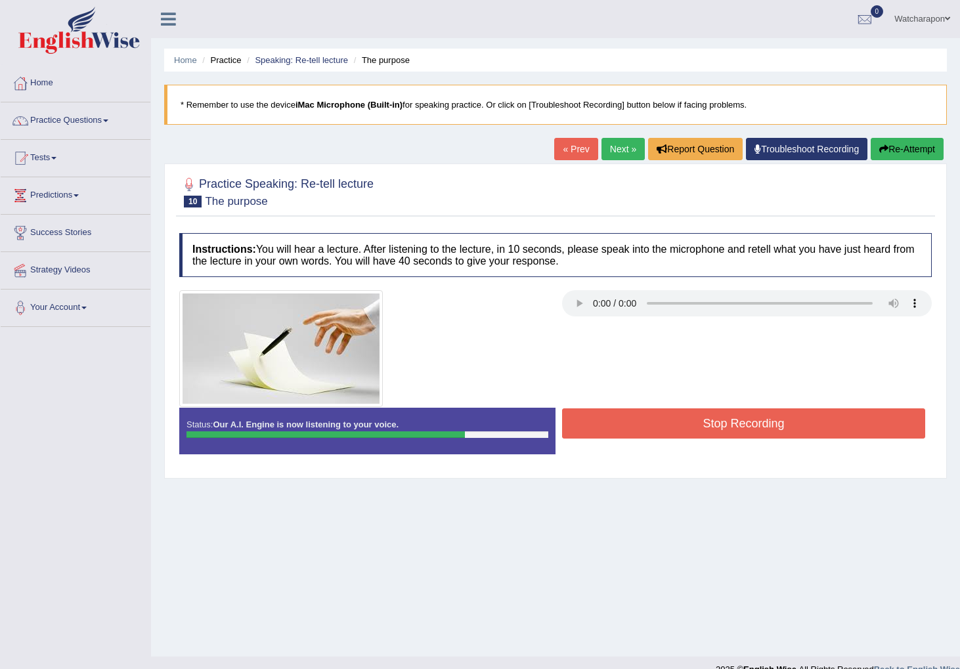
click at [731, 435] on button "Stop Recording" at bounding box center [743, 423] width 363 height 30
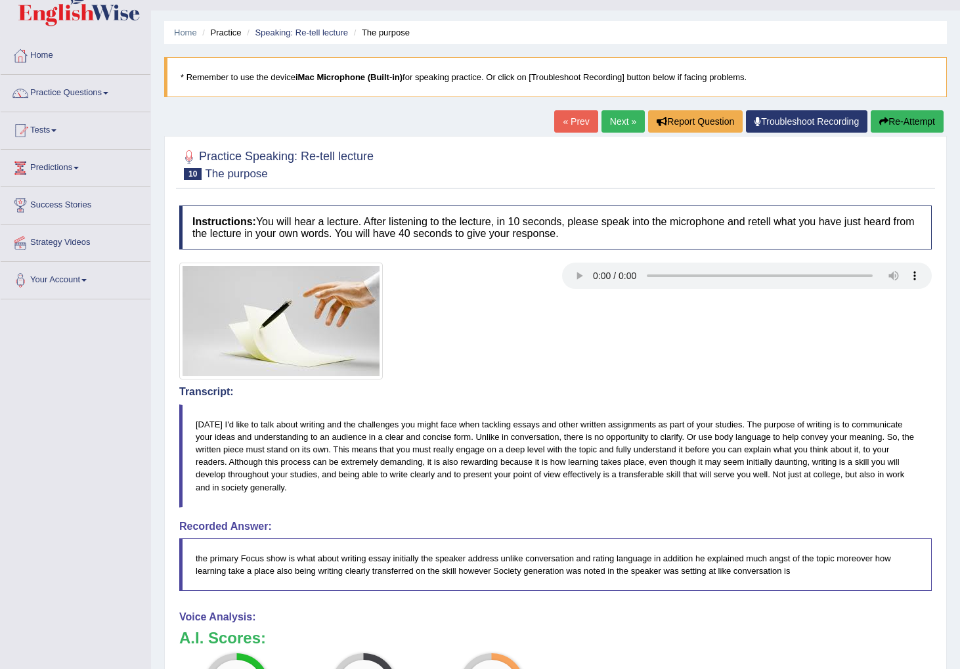
scroll to position [15, 0]
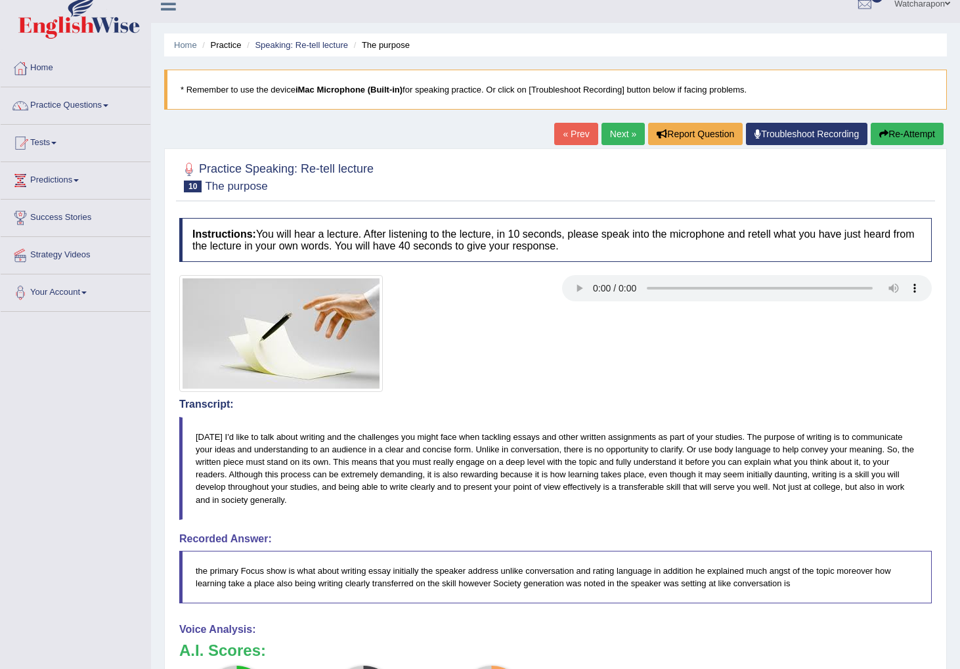
click at [607, 133] on link "Next »" at bounding box center [622, 134] width 43 height 22
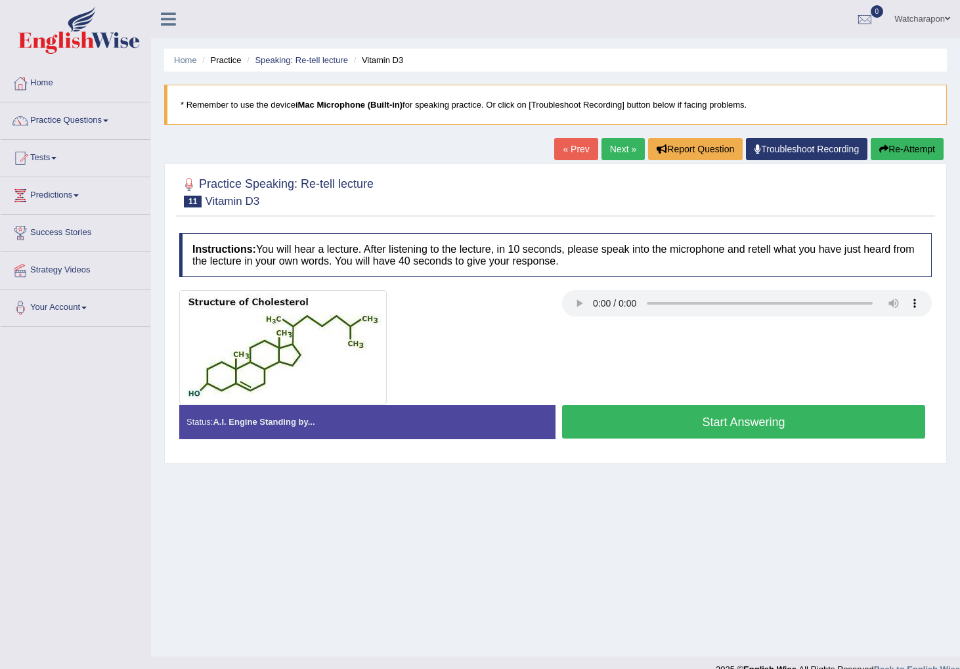
click at [665, 425] on button "Start Answering" at bounding box center [743, 421] width 363 height 33
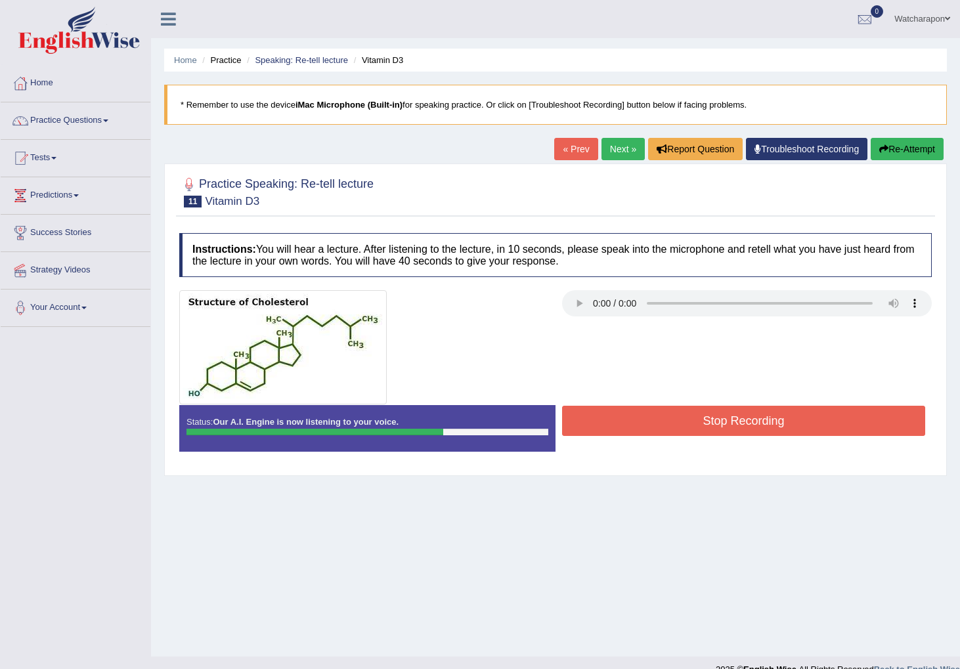
click at [666, 425] on button "Stop Recording" at bounding box center [743, 421] width 363 height 30
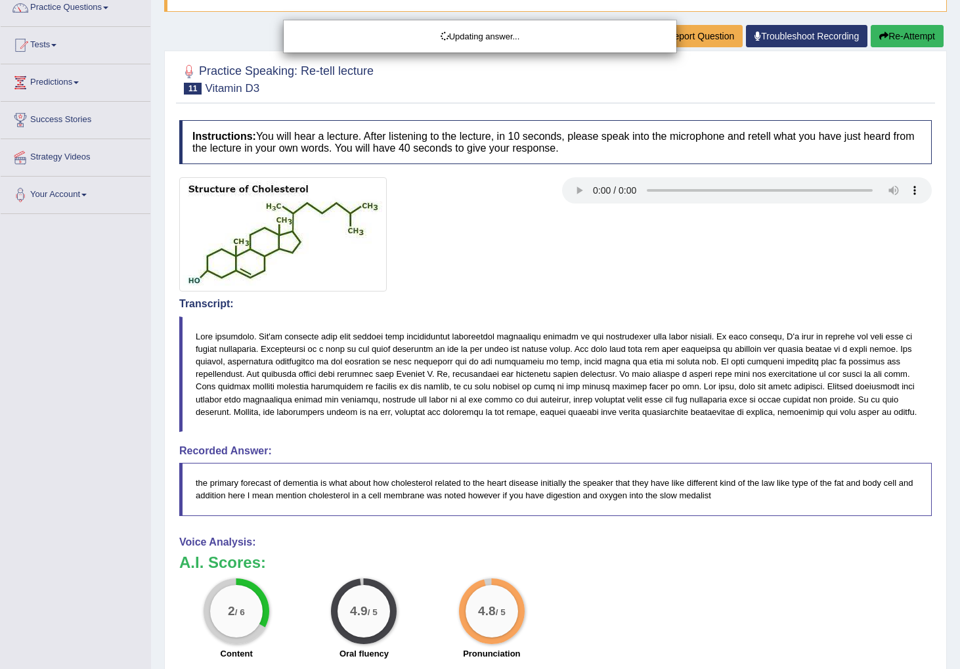
scroll to position [111, 0]
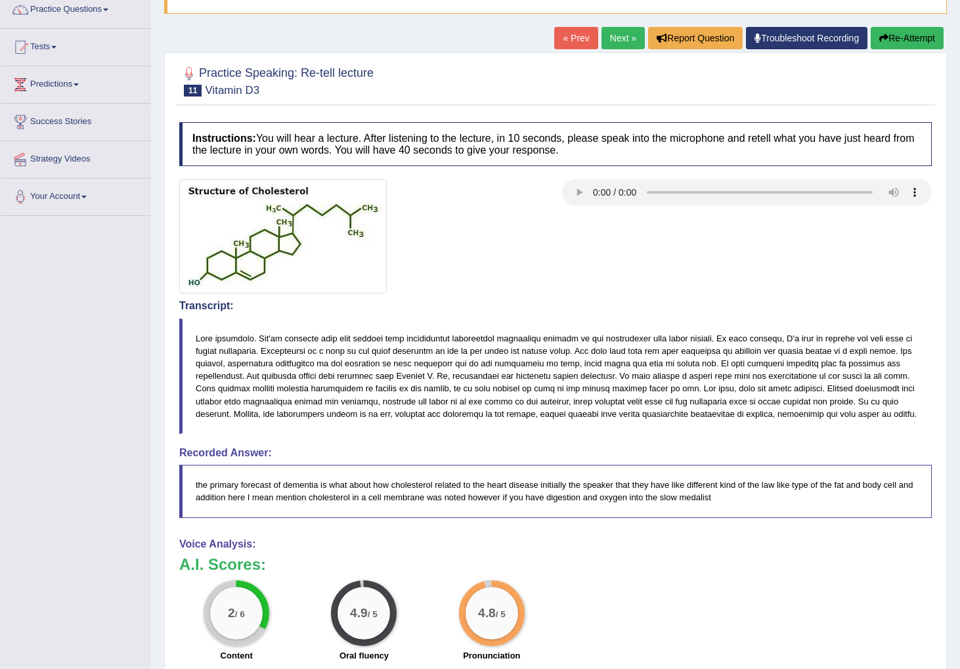
click at [899, 35] on button "Re-Attempt" at bounding box center [907, 38] width 73 height 22
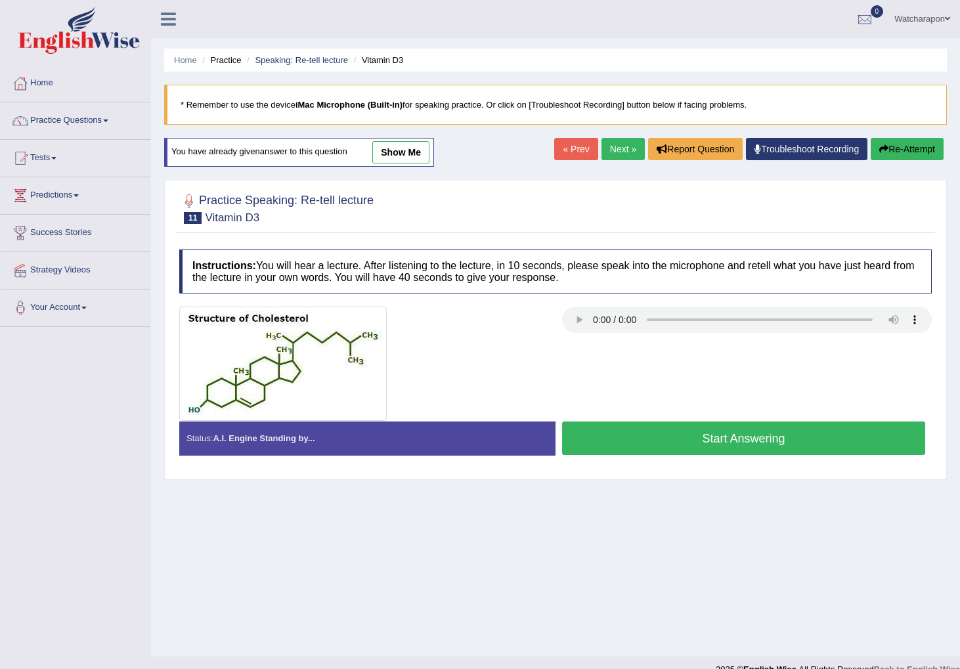
scroll to position [20, 0]
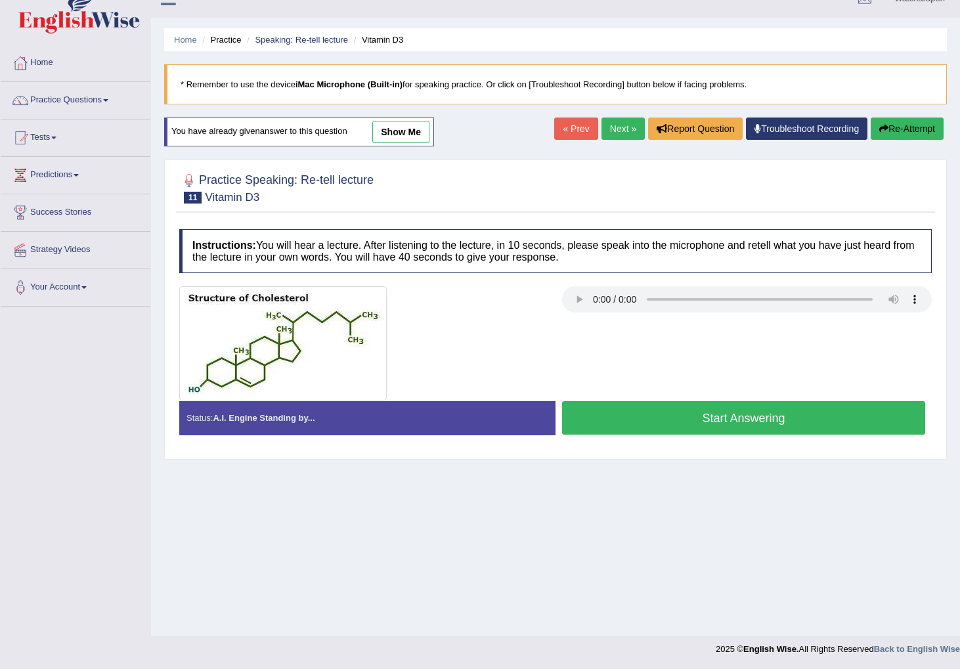
click at [635, 415] on button "Start Answering" at bounding box center [743, 417] width 363 height 33
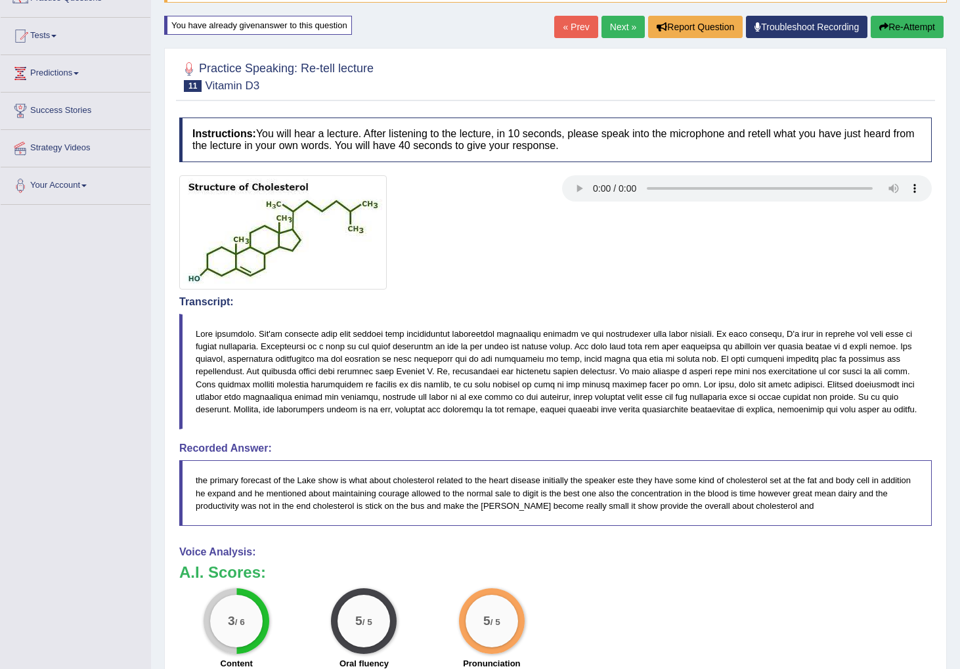
scroll to position [0, 0]
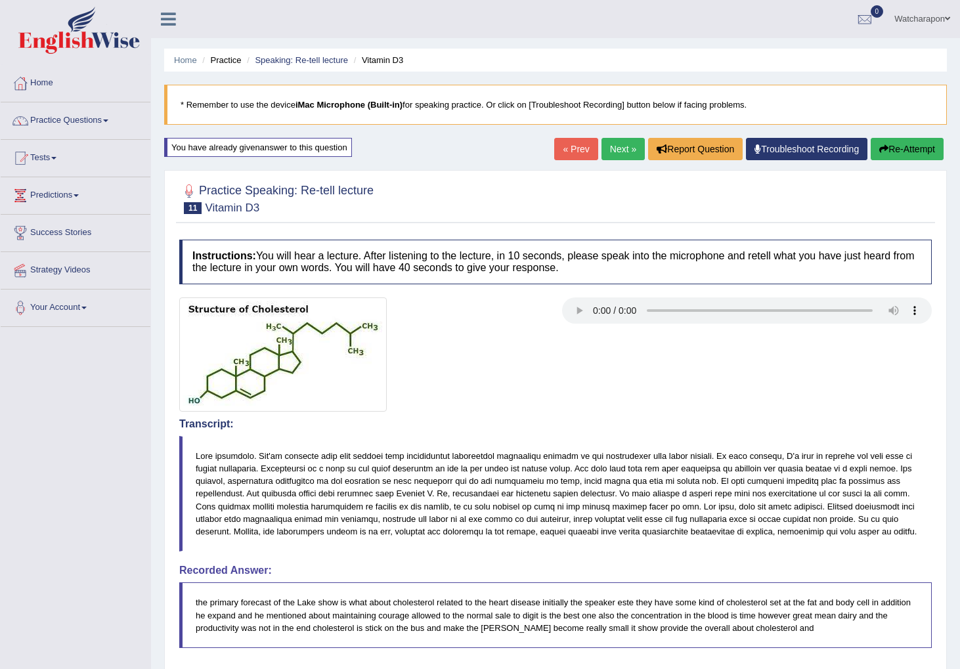
click at [608, 146] on link "Next »" at bounding box center [622, 149] width 43 height 22
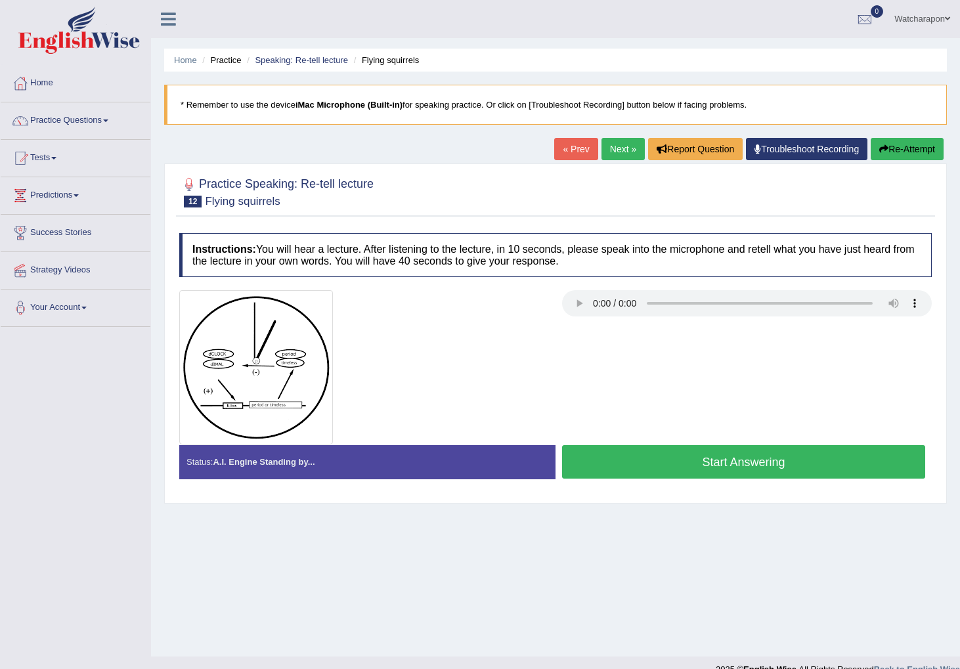
click at [628, 461] on button "Start Answering" at bounding box center [743, 461] width 363 height 33
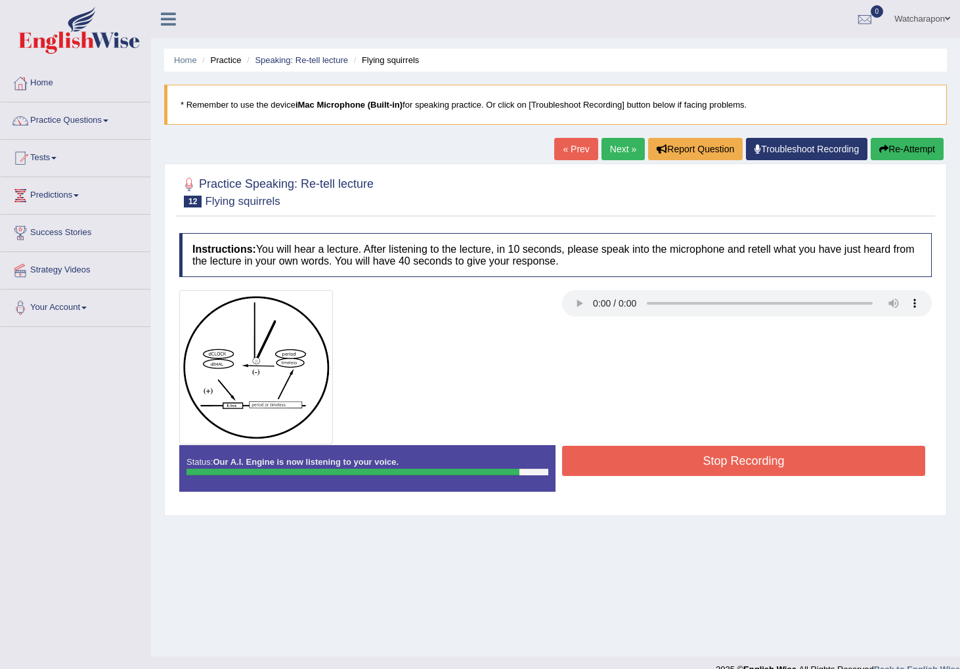
click at [646, 460] on button "Stop Recording" at bounding box center [743, 461] width 363 height 30
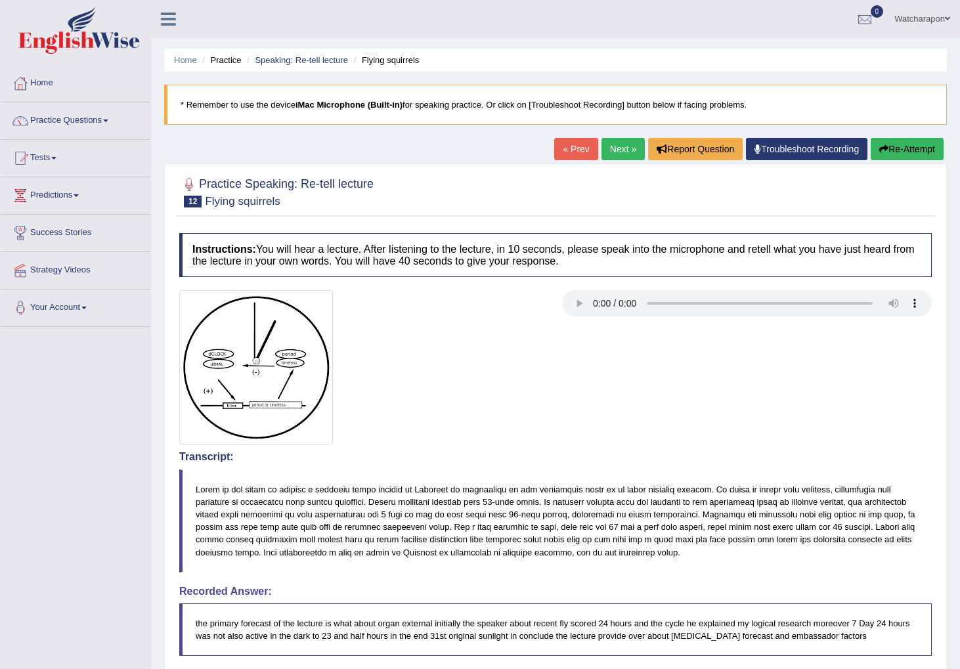
click at [607, 147] on link "Next »" at bounding box center [622, 149] width 43 height 22
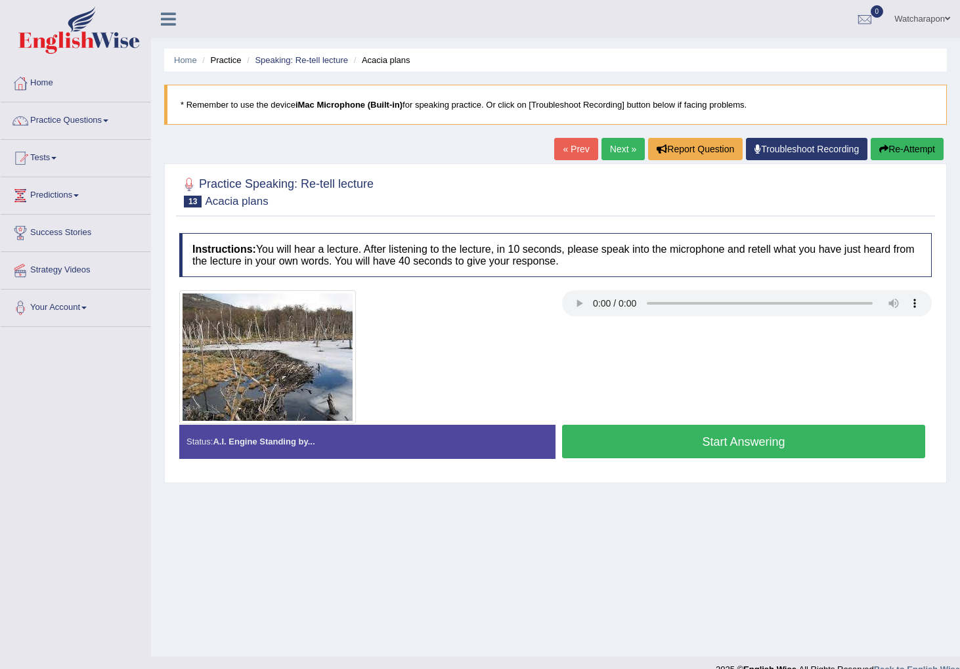
click at [619, 450] on button "Start Answering" at bounding box center [743, 441] width 363 height 33
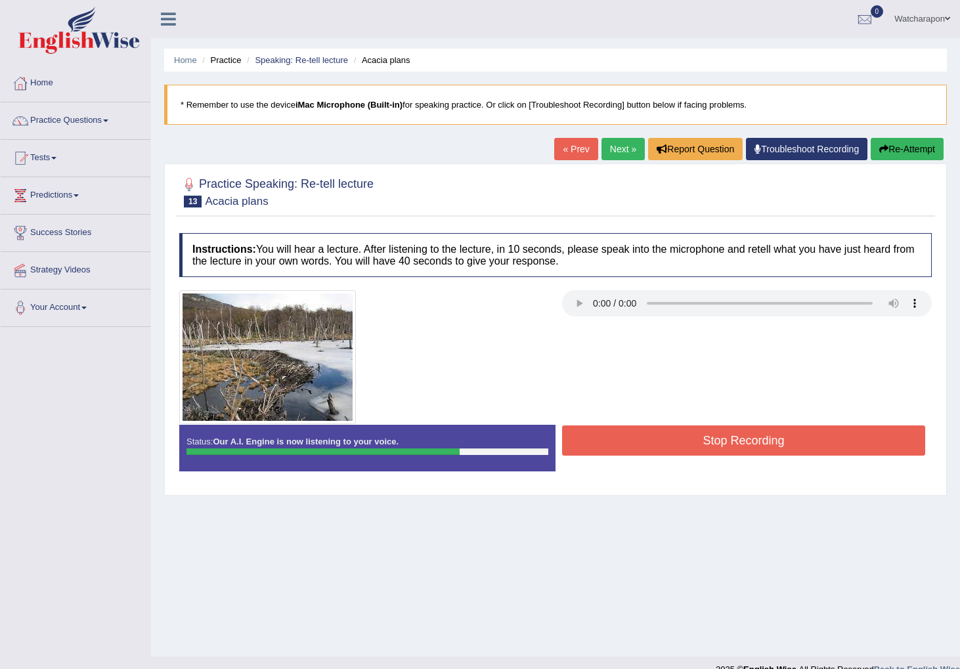
click at [622, 441] on button "Stop Recording" at bounding box center [743, 440] width 363 height 30
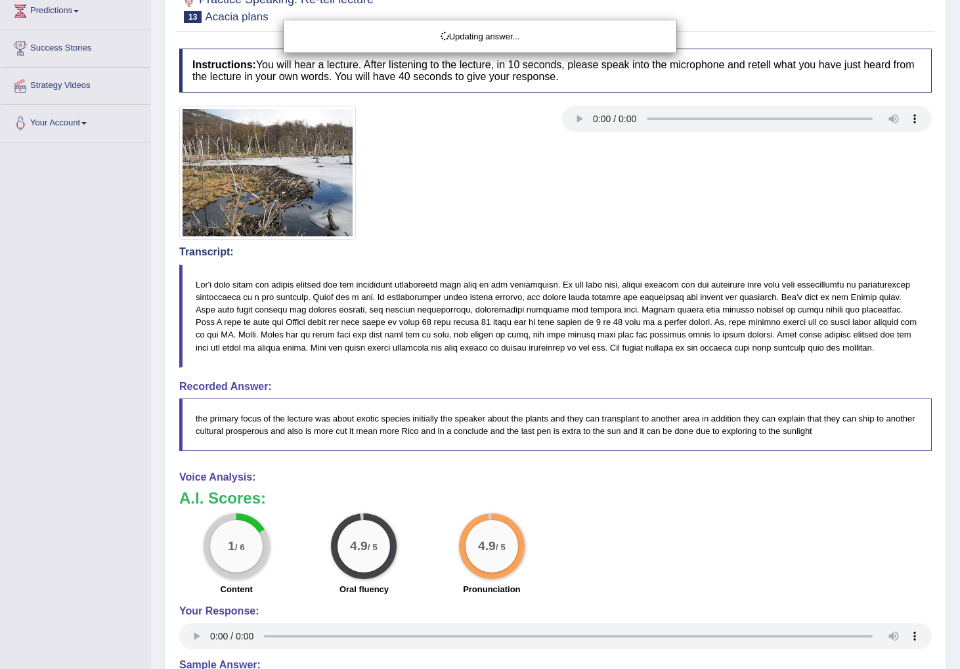
scroll to position [186, 0]
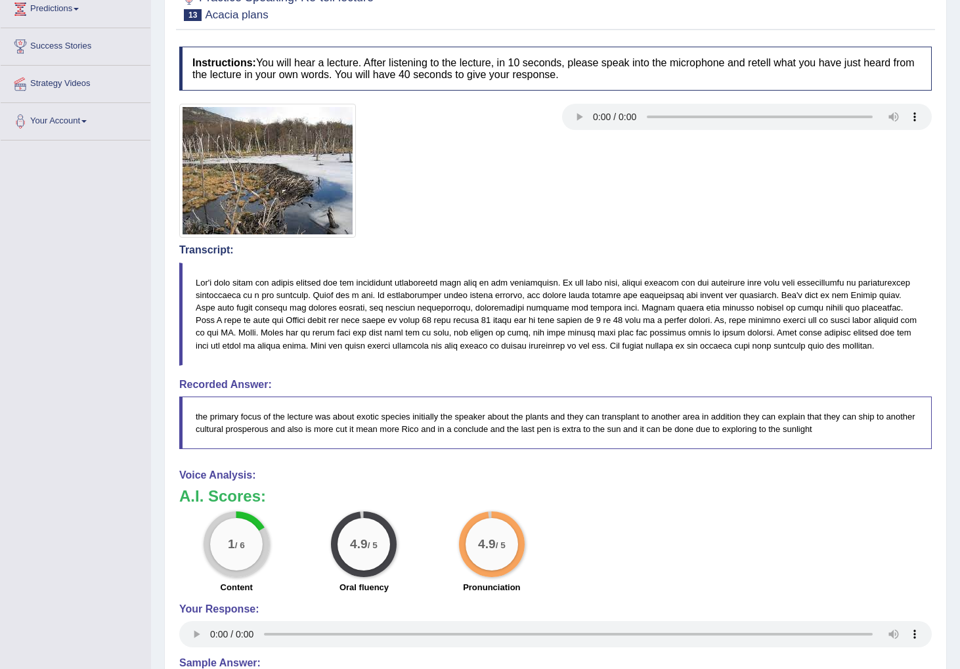
click at [386, 283] on blockquote at bounding box center [555, 314] width 752 height 103
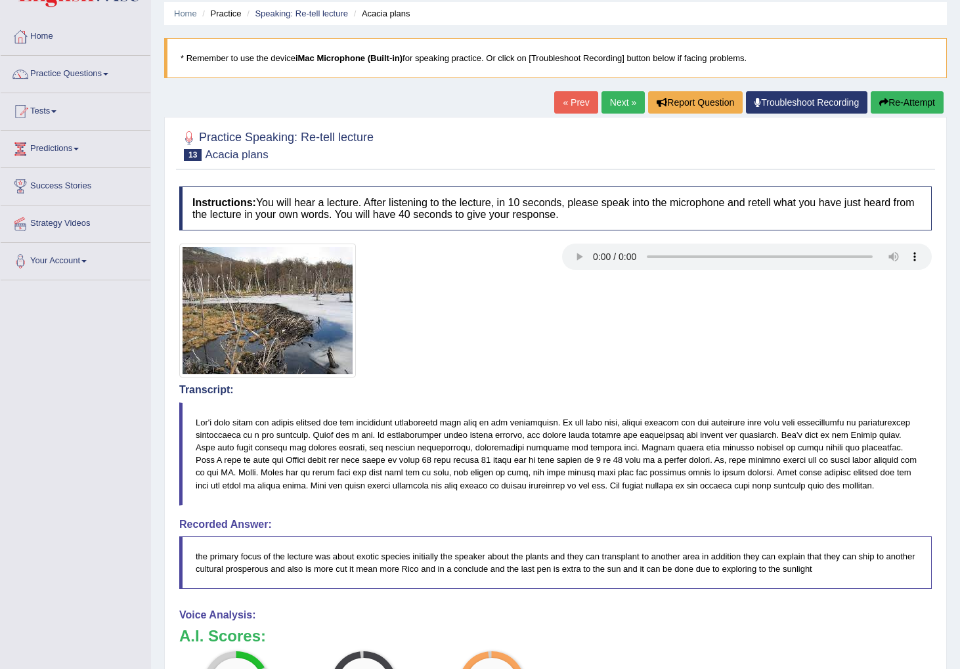
scroll to position [0, 0]
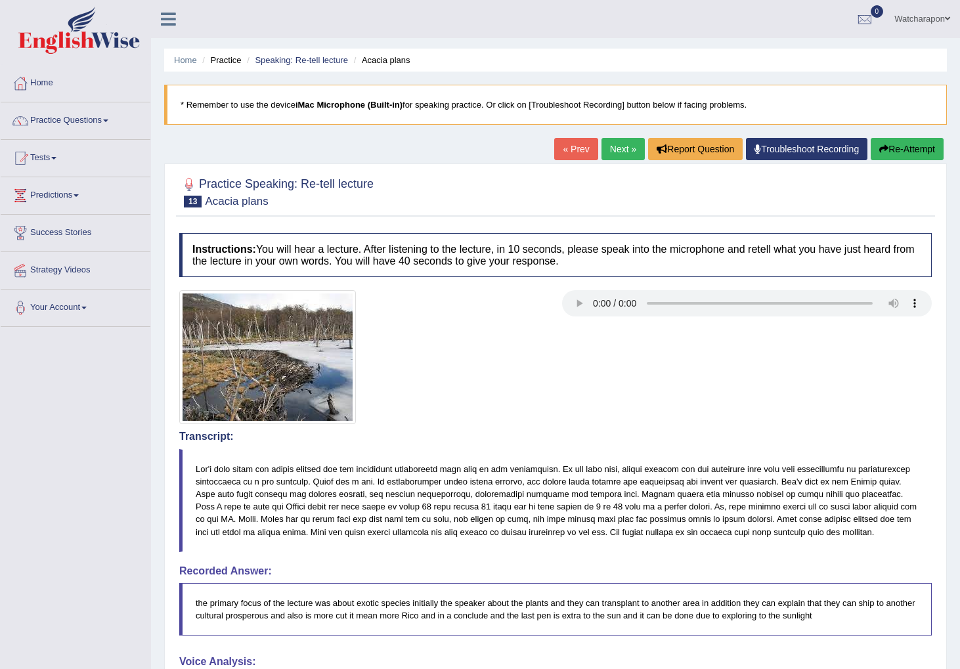
click at [622, 148] on link "Next »" at bounding box center [622, 149] width 43 height 22
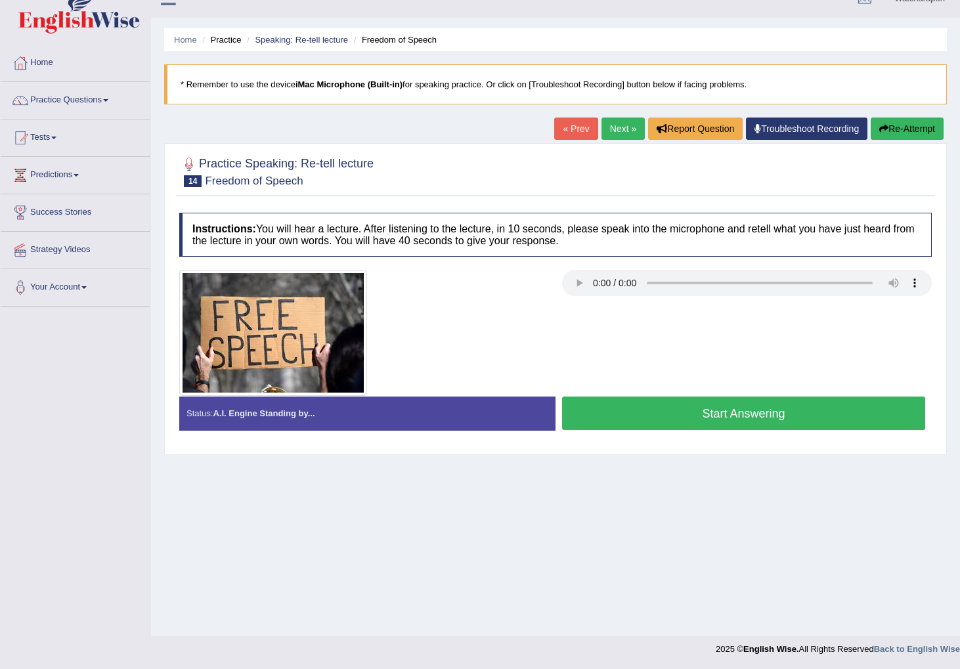
click at [640, 420] on button "Start Answering" at bounding box center [743, 413] width 363 height 33
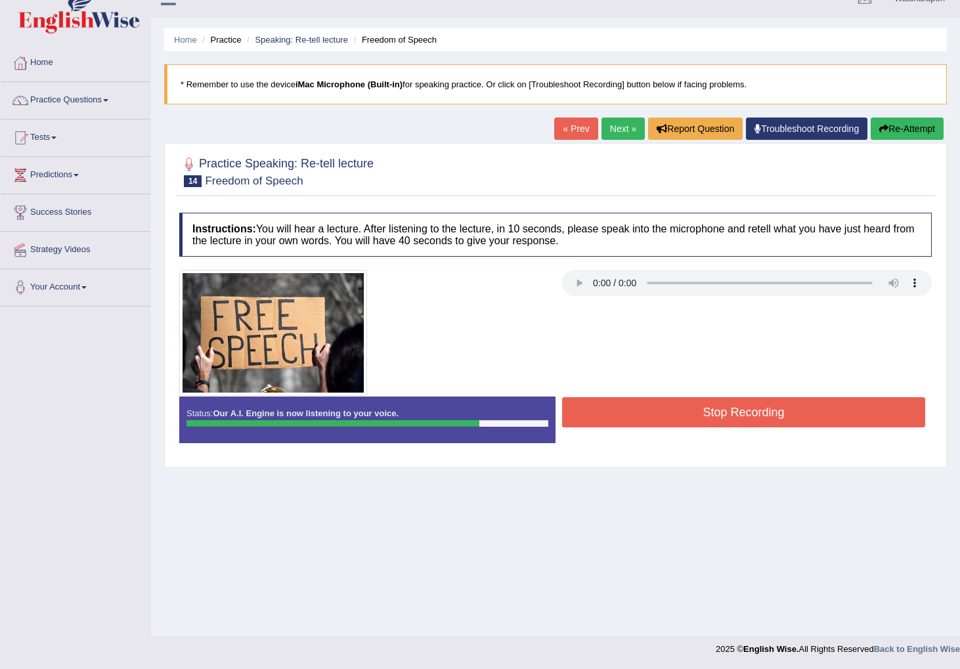
click at [650, 408] on button "Stop Recording" at bounding box center [743, 412] width 363 height 30
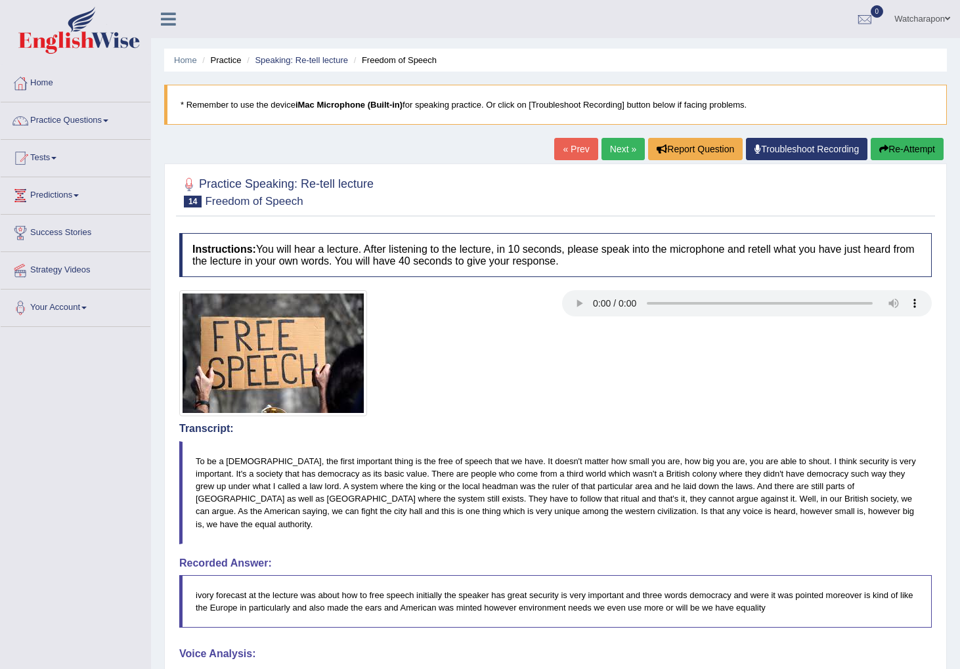
click at [618, 150] on link "Next »" at bounding box center [622, 149] width 43 height 22
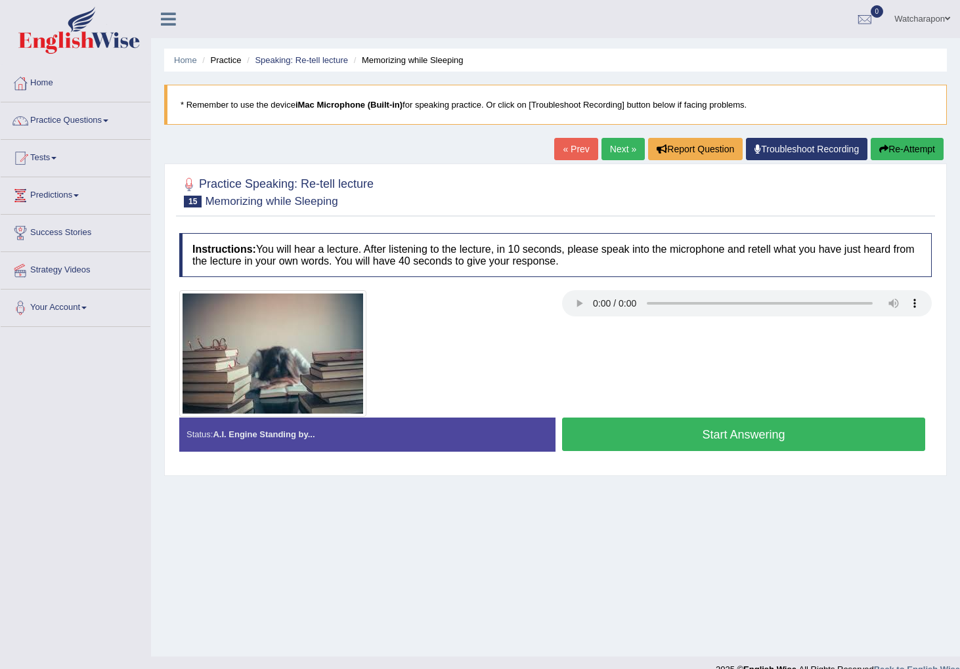
click at [637, 443] on button "Start Answering" at bounding box center [743, 434] width 363 height 33
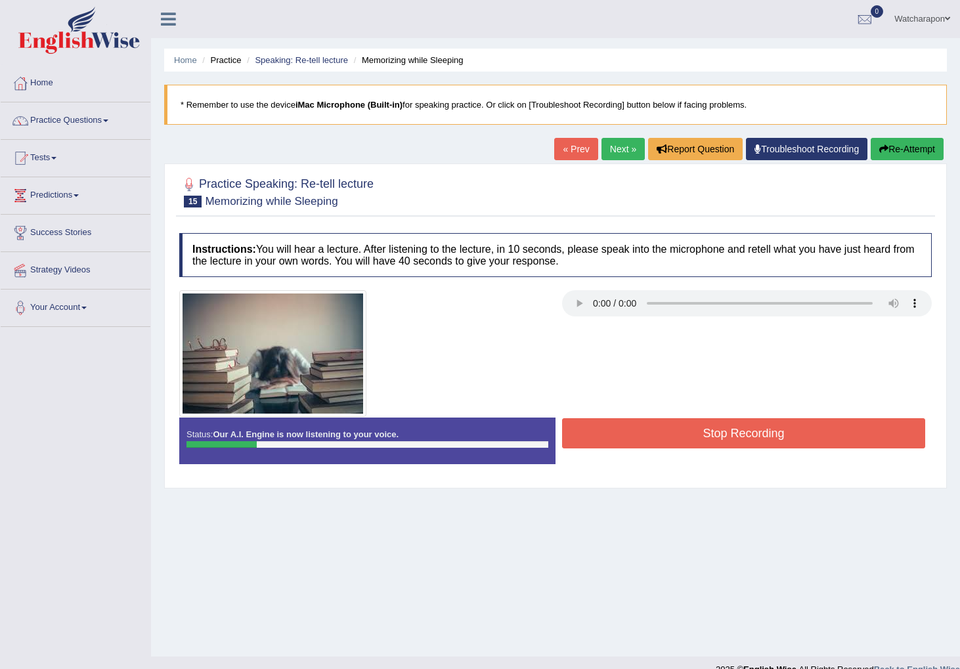
click at [639, 443] on button "Stop Recording" at bounding box center [743, 433] width 363 height 30
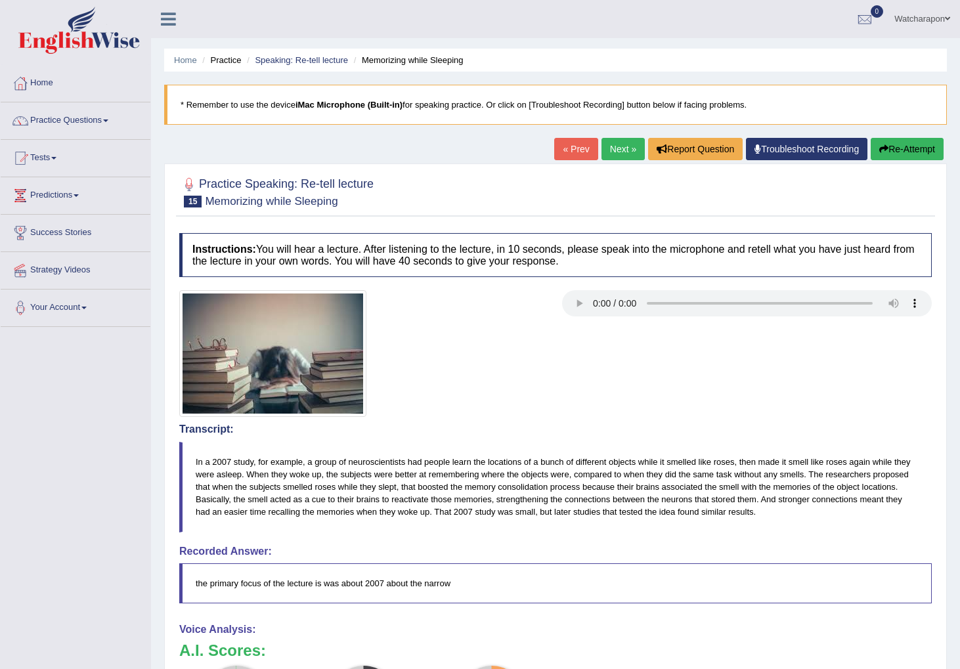
click at [879, 153] on icon "button" at bounding box center [883, 148] width 9 height 9
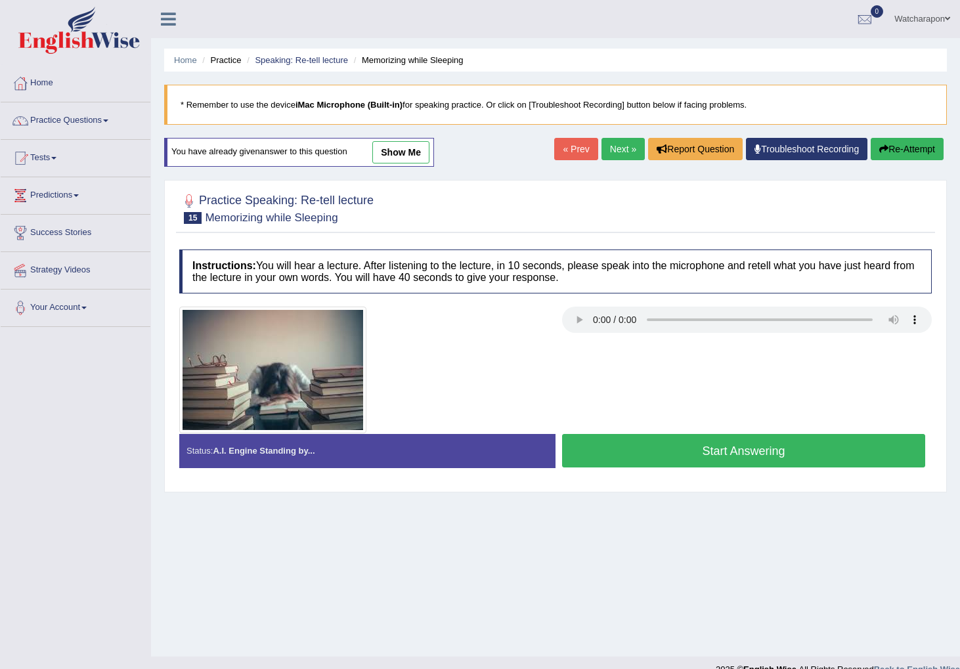
click at [645, 454] on button "Start Answering" at bounding box center [743, 450] width 363 height 33
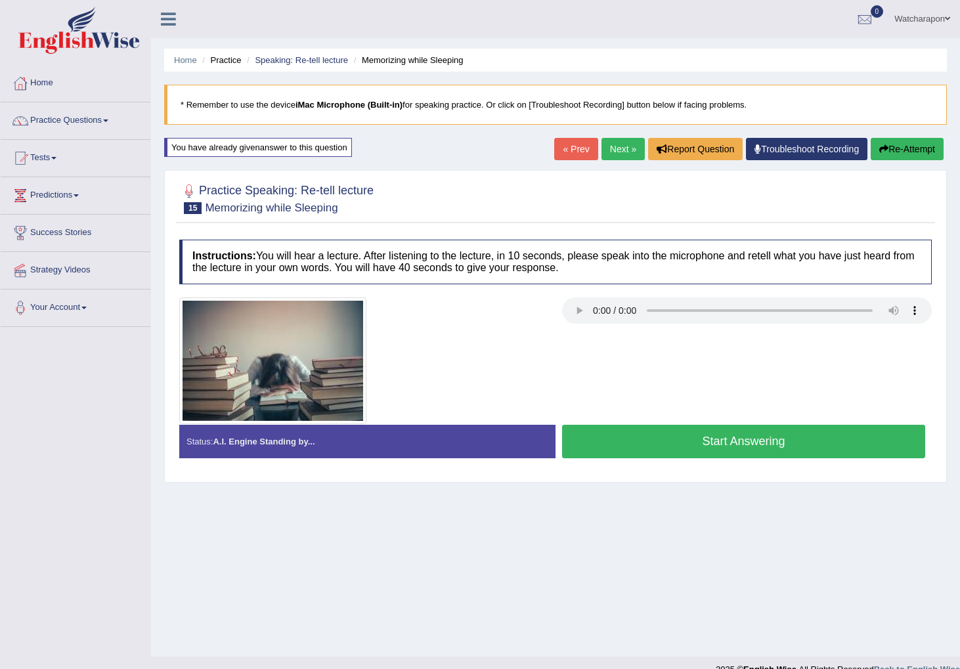
scroll to position [1, 0]
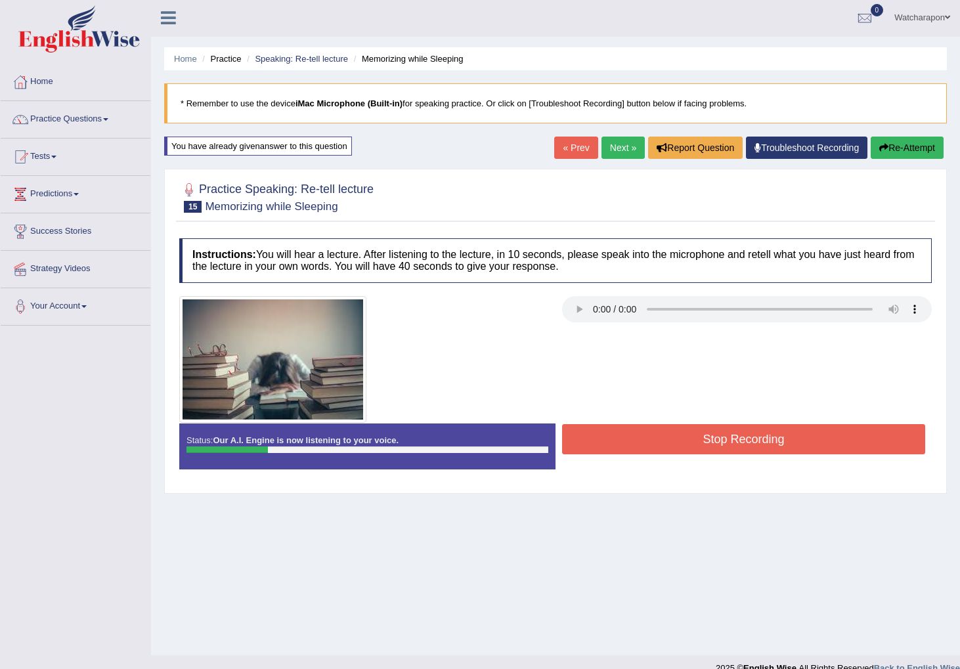
click at [645, 454] on button "Stop Recording" at bounding box center [743, 439] width 363 height 30
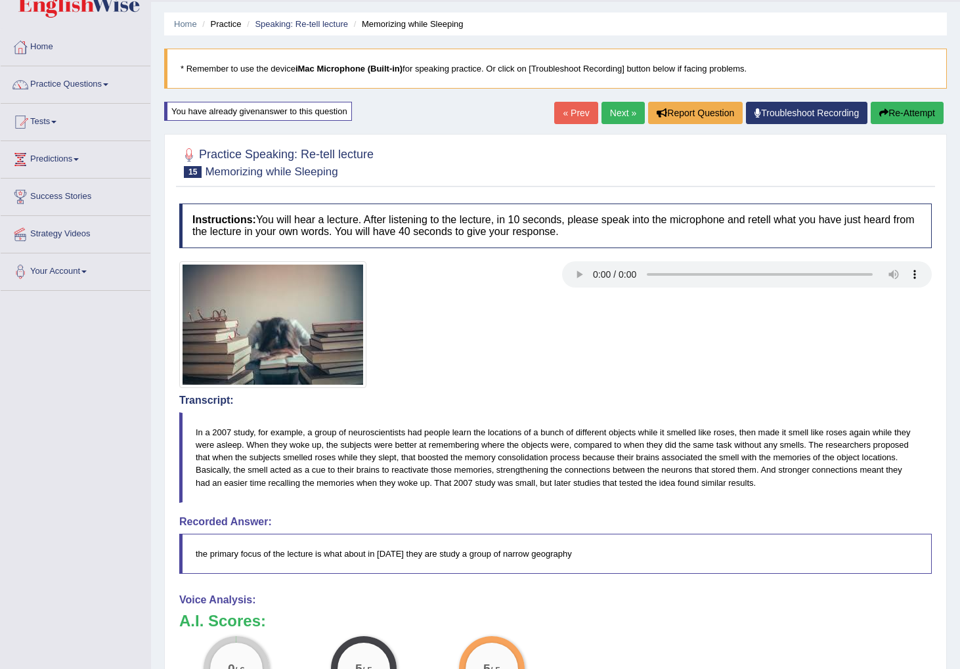
scroll to position [0, 0]
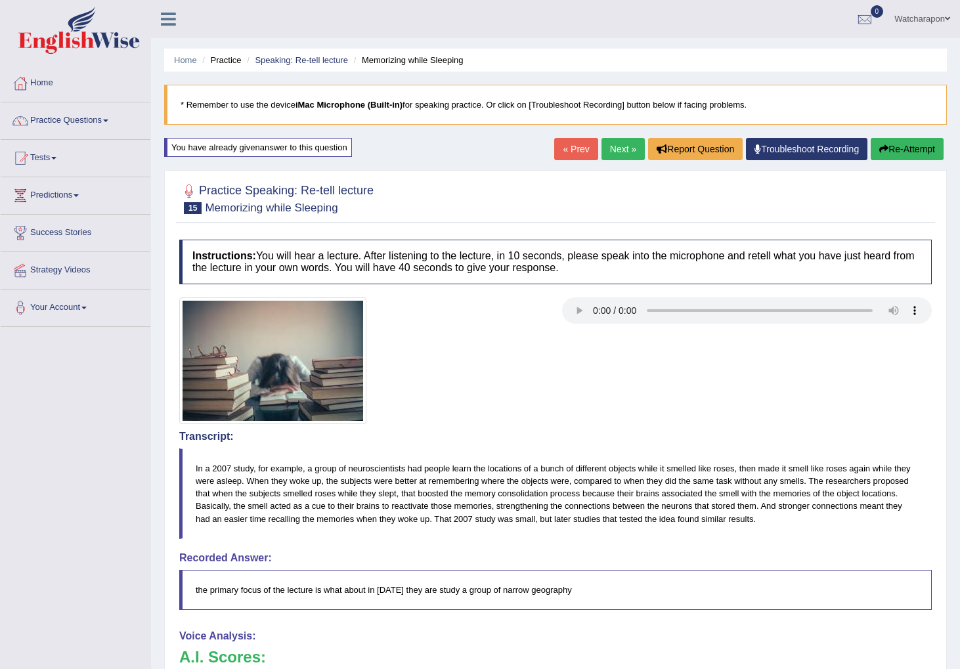
click at [911, 147] on button "Re-Attempt" at bounding box center [907, 149] width 73 height 22
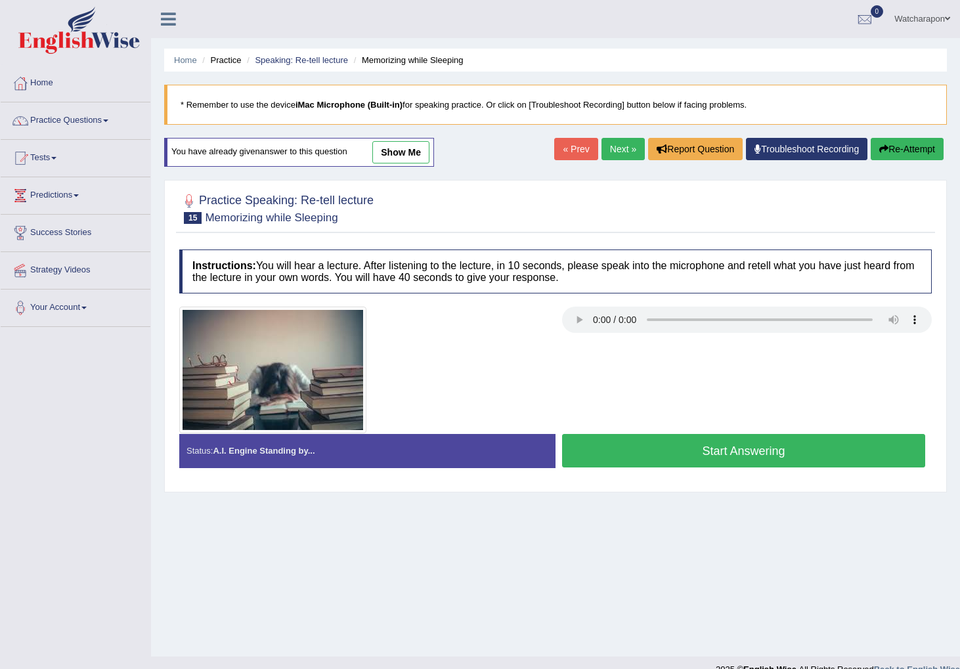
click at [648, 454] on button "Start Answering" at bounding box center [743, 450] width 363 height 33
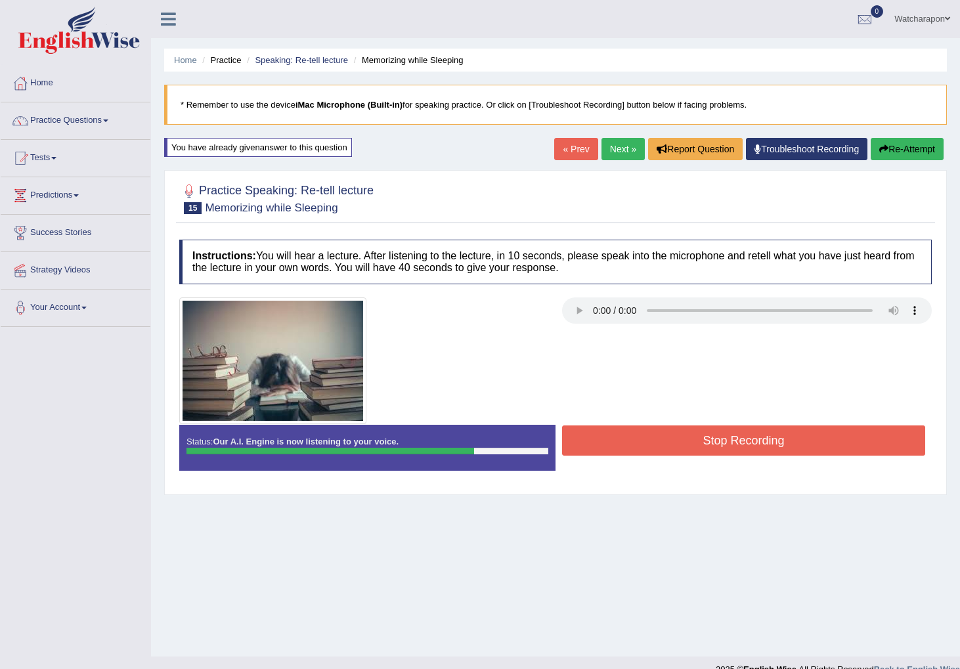
click at [651, 435] on button "Stop Recording" at bounding box center [743, 440] width 363 height 30
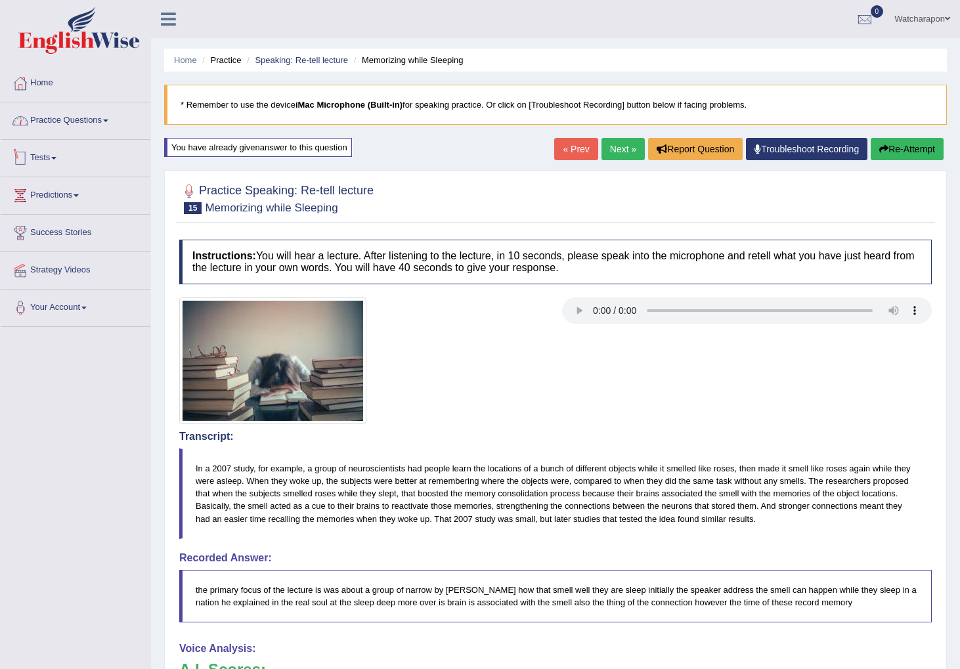
click at [93, 115] on link "Practice Questions" at bounding box center [76, 118] width 150 height 33
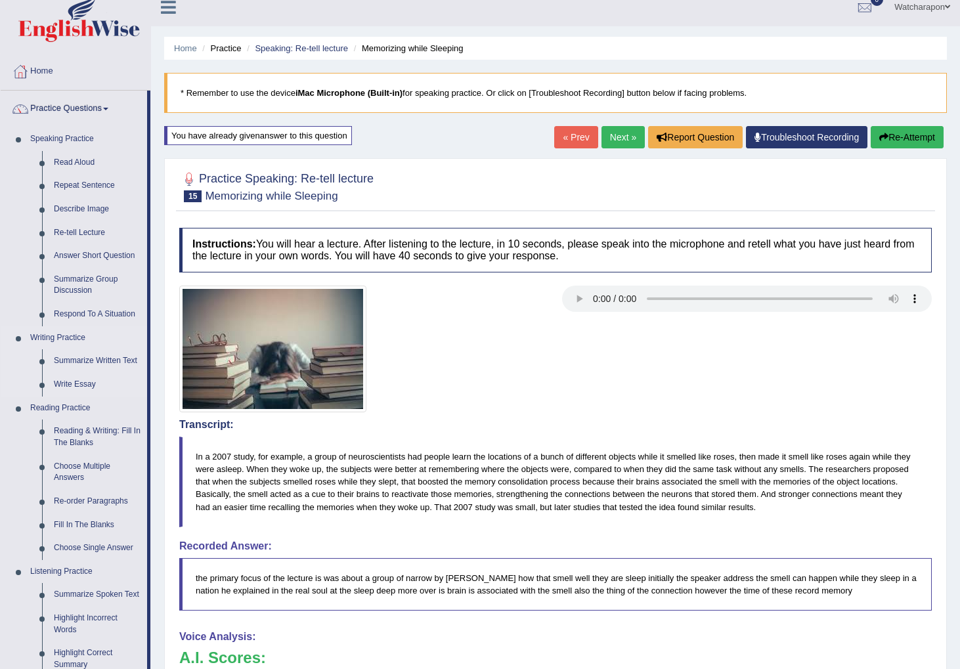
scroll to position [16, 0]
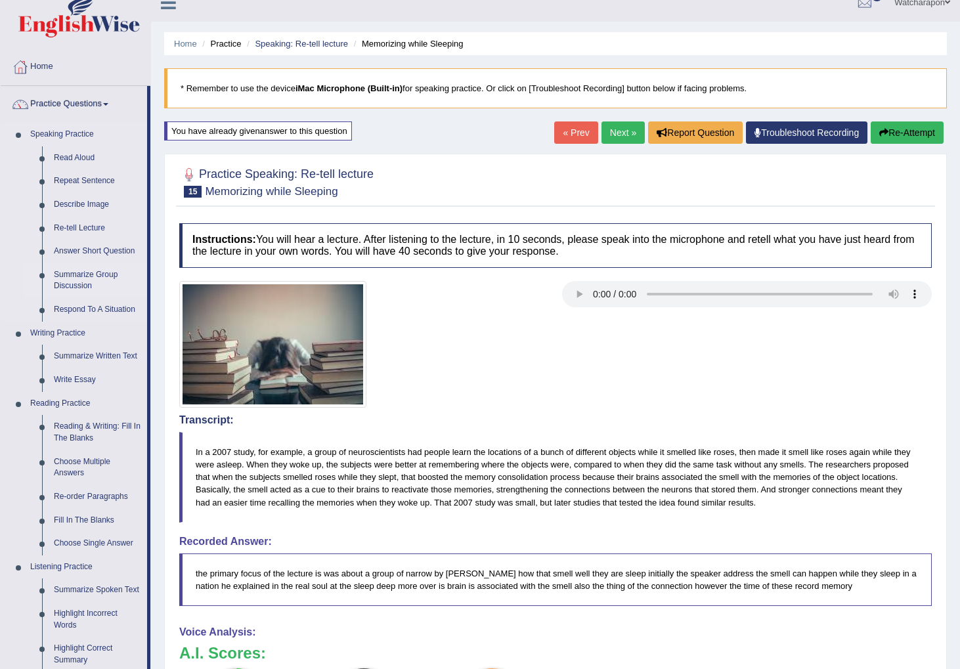
click at [82, 275] on link "Summarize Group Discussion" at bounding box center [97, 280] width 99 height 35
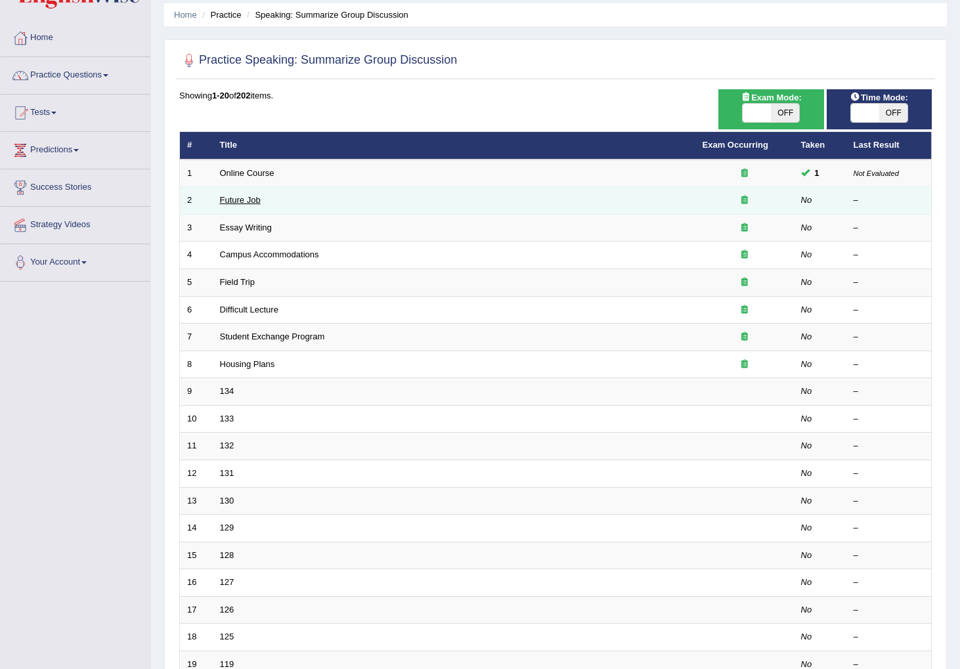
scroll to position [46, 0]
click at [234, 198] on link "Future Job" at bounding box center [240, 199] width 41 height 10
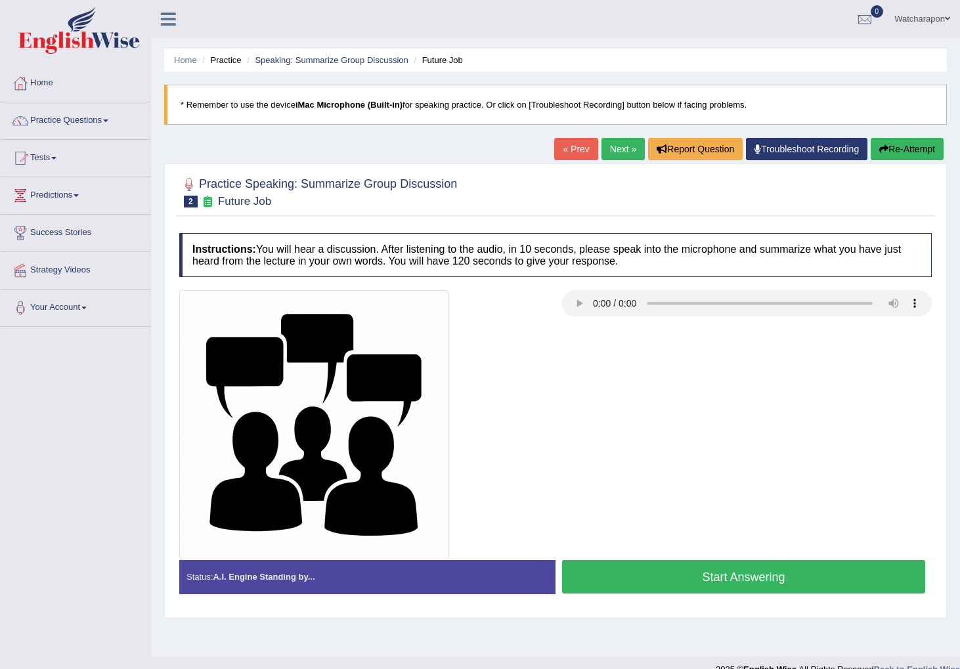
click at [600, 580] on button "Start Answering" at bounding box center [743, 576] width 363 height 33
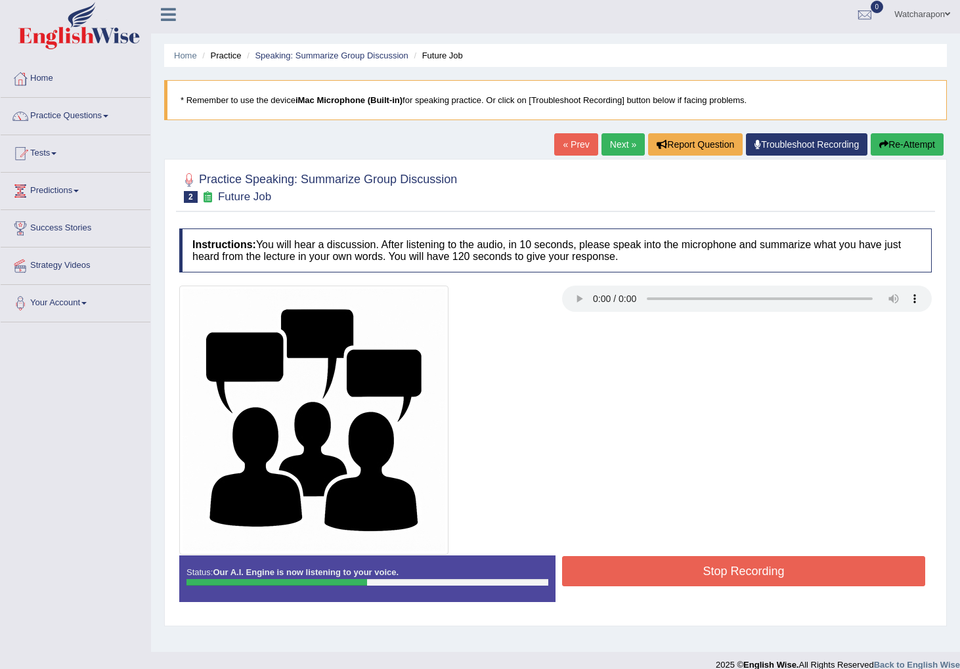
click at [603, 578] on button "Stop Recording" at bounding box center [743, 571] width 363 height 30
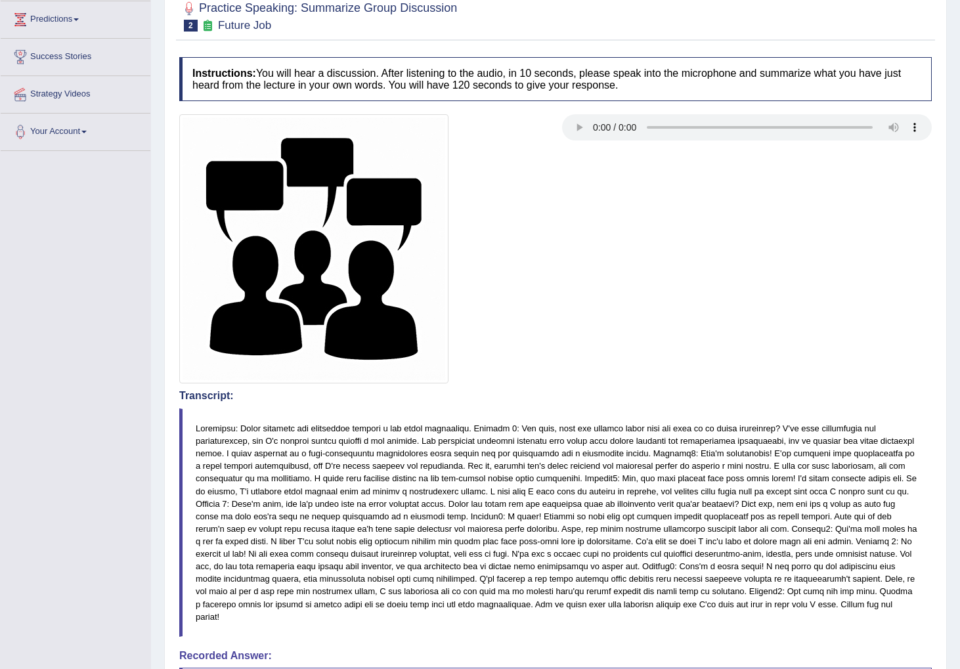
scroll to position [95, 0]
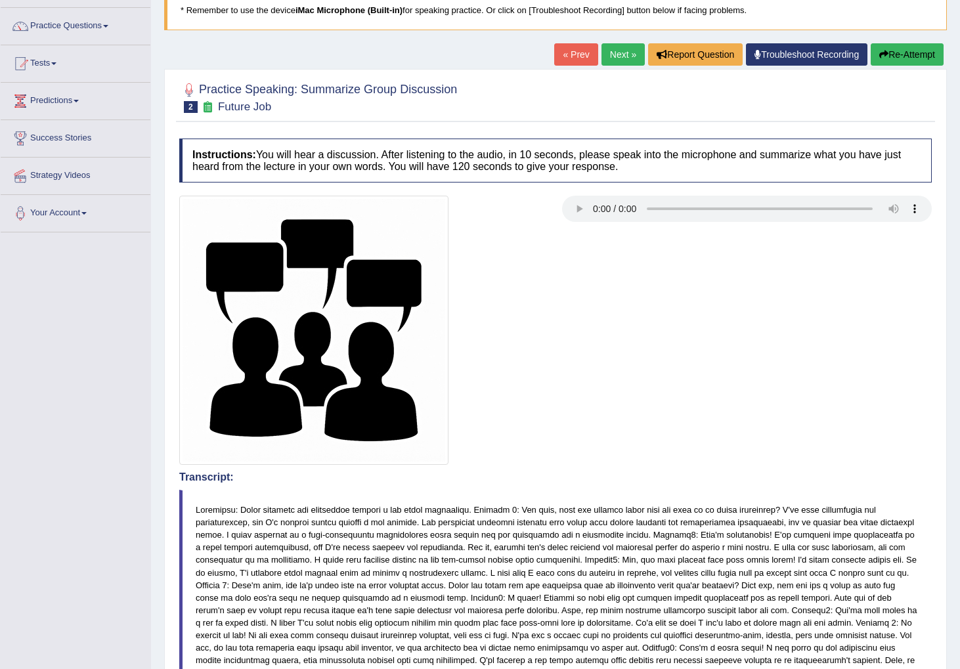
click at [615, 52] on link "Next »" at bounding box center [622, 54] width 43 height 22
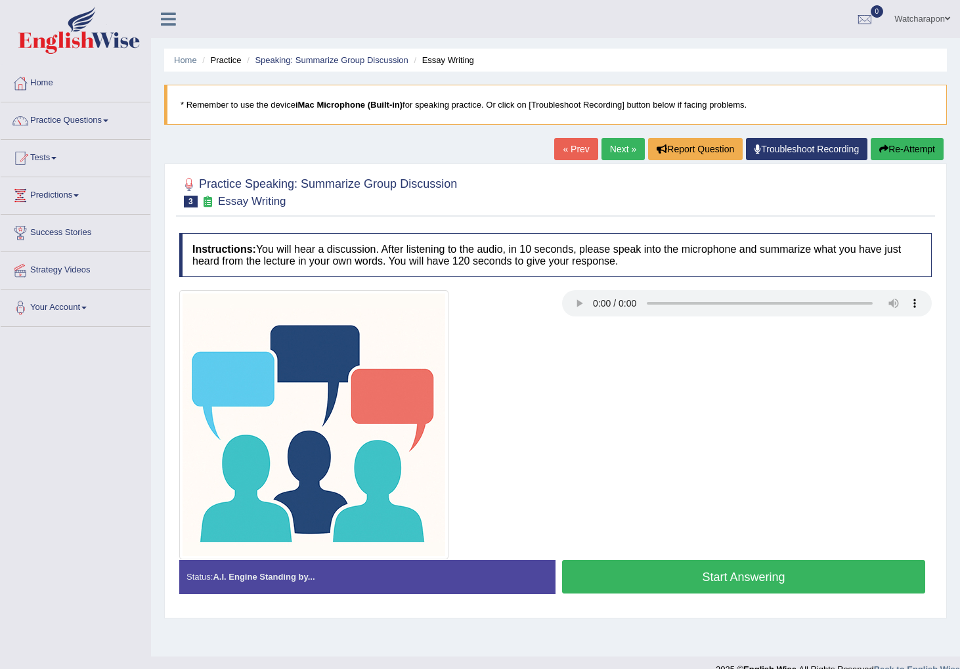
click at [639, 589] on button "Start Answering" at bounding box center [743, 576] width 363 height 33
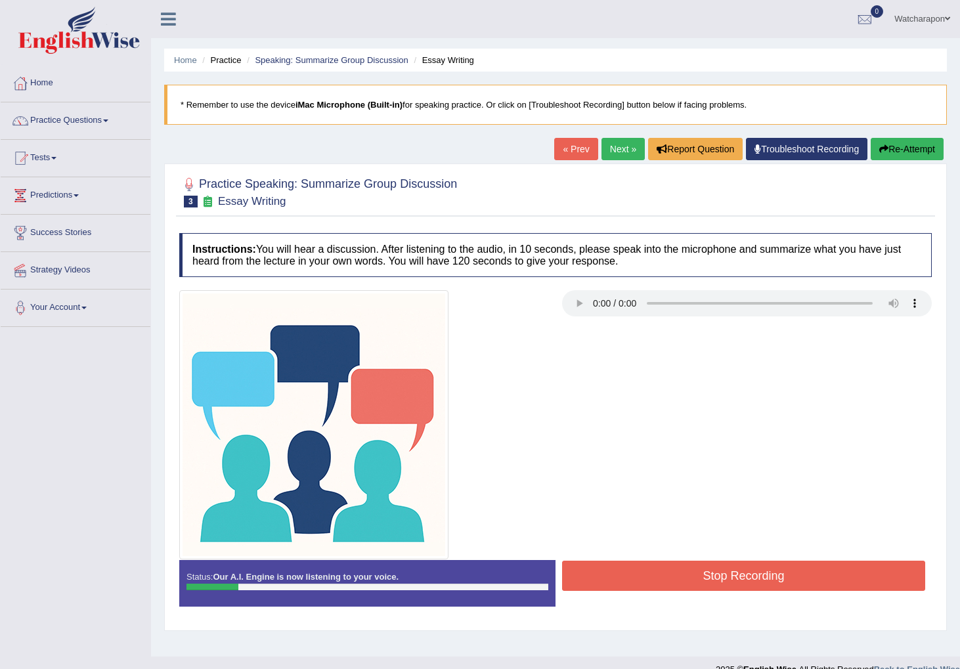
click at [642, 575] on button "Stop Recording" at bounding box center [743, 576] width 363 height 30
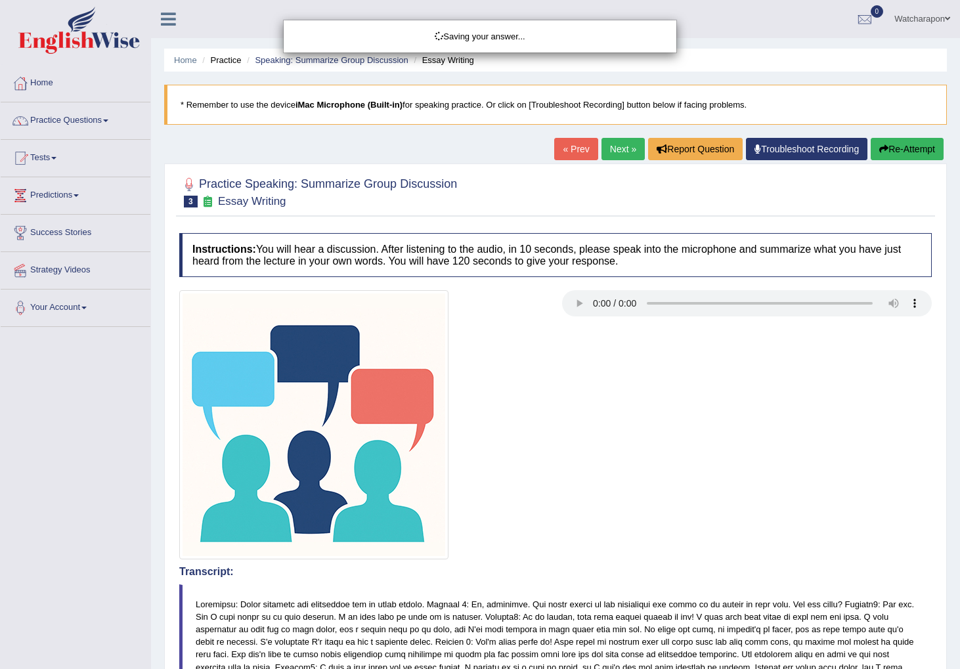
click at [908, 146] on div "Saving your answer..." at bounding box center [480, 334] width 960 height 669
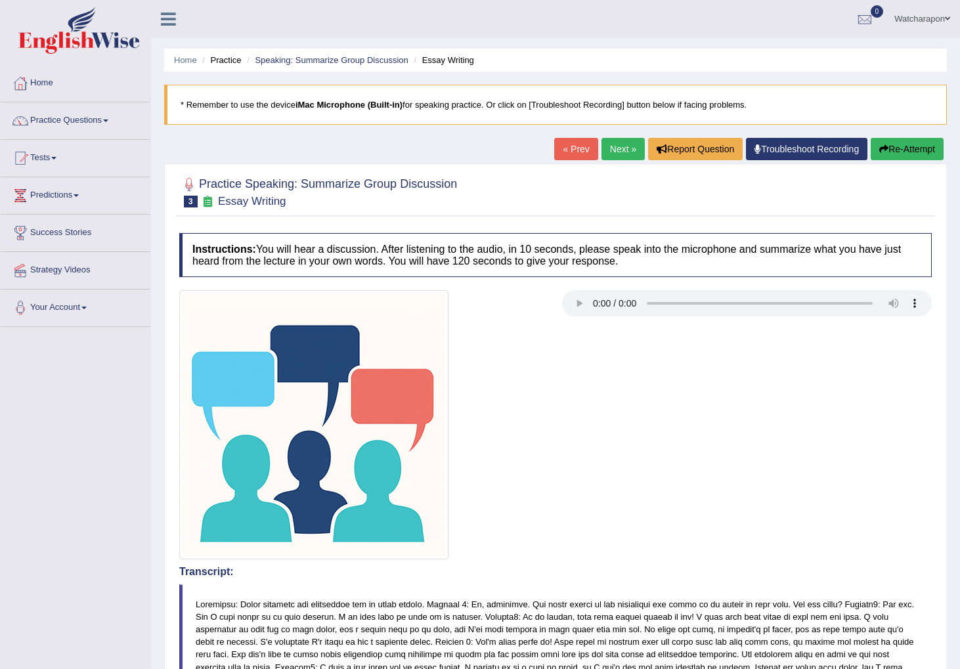
click at [906, 152] on button "Re-Attempt" at bounding box center [907, 149] width 73 height 22
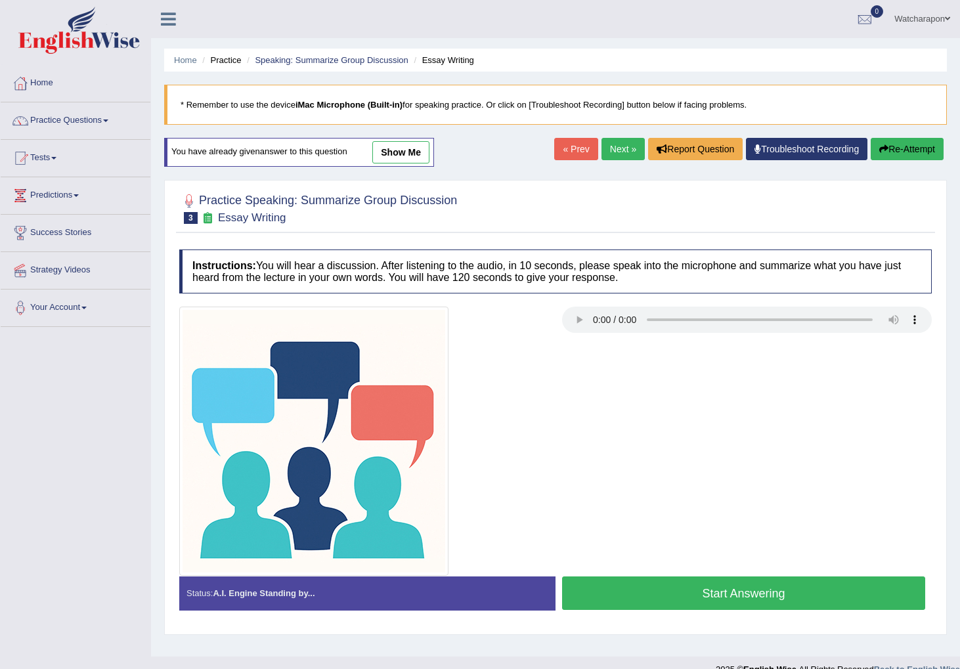
click at [598, 599] on button "Start Answering" at bounding box center [743, 592] width 363 height 33
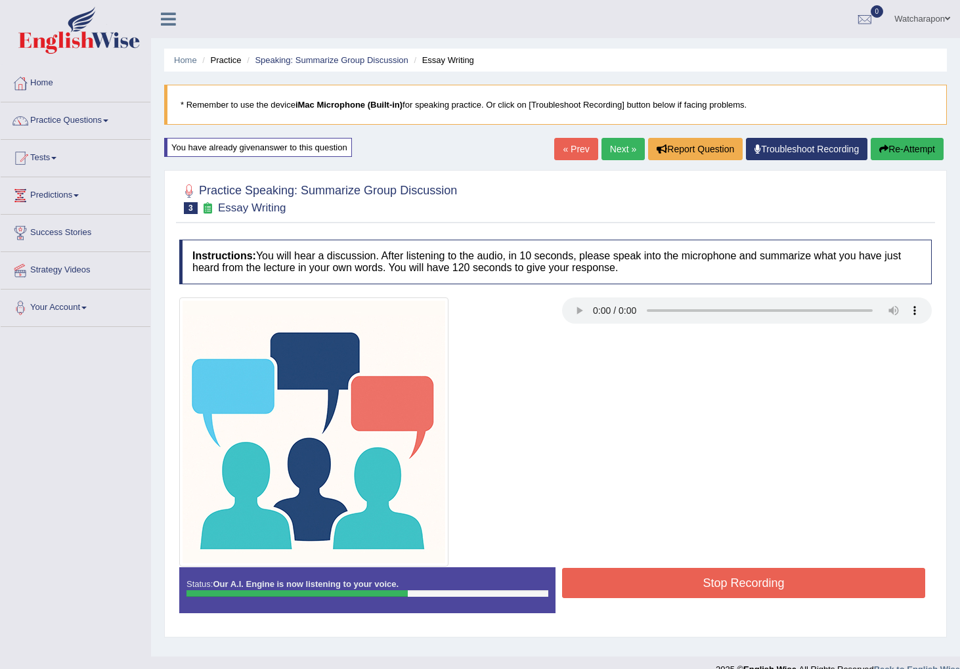
click at [593, 585] on button "Stop Recording" at bounding box center [743, 583] width 363 height 30
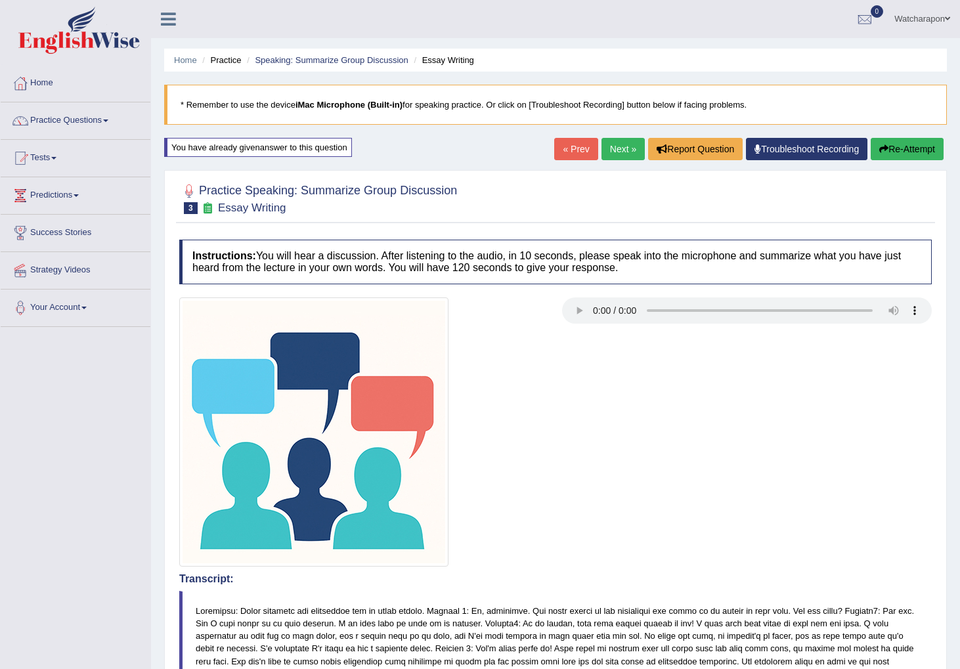
click at [612, 150] on link "Next »" at bounding box center [622, 149] width 43 height 22
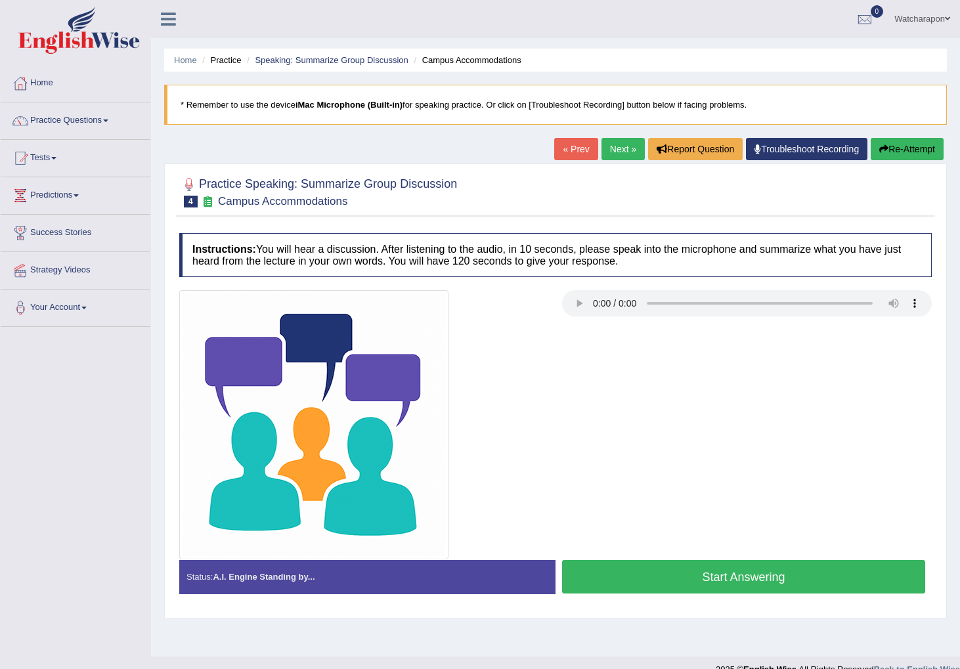
click at [588, 570] on button "Start Answering" at bounding box center [743, 576] width 363 height 33
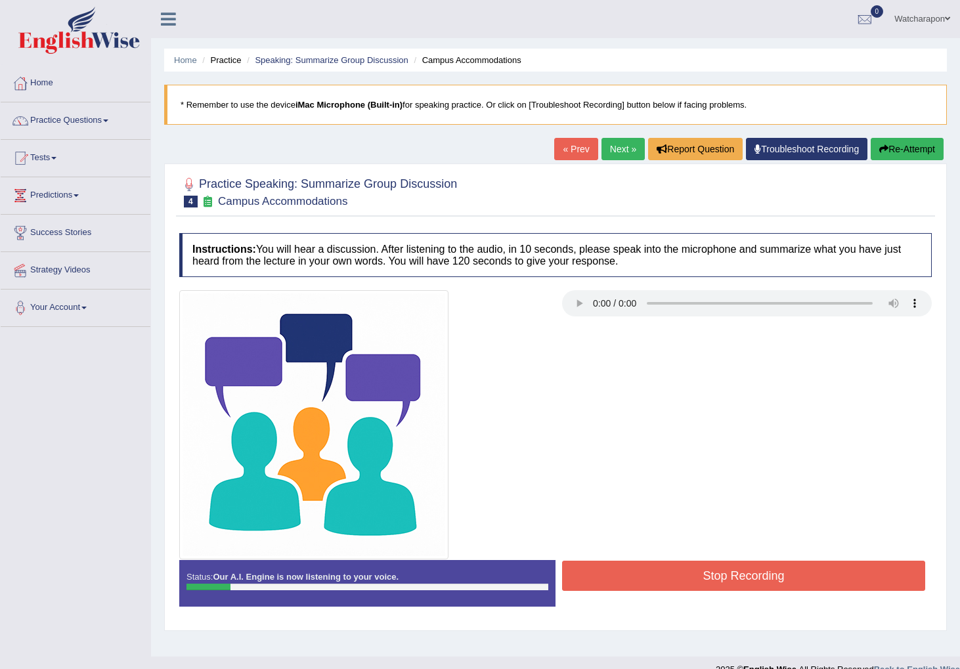
click at [651, 581] on button "Stop Recording" at bounding box center [743, 576] width 363 height 30
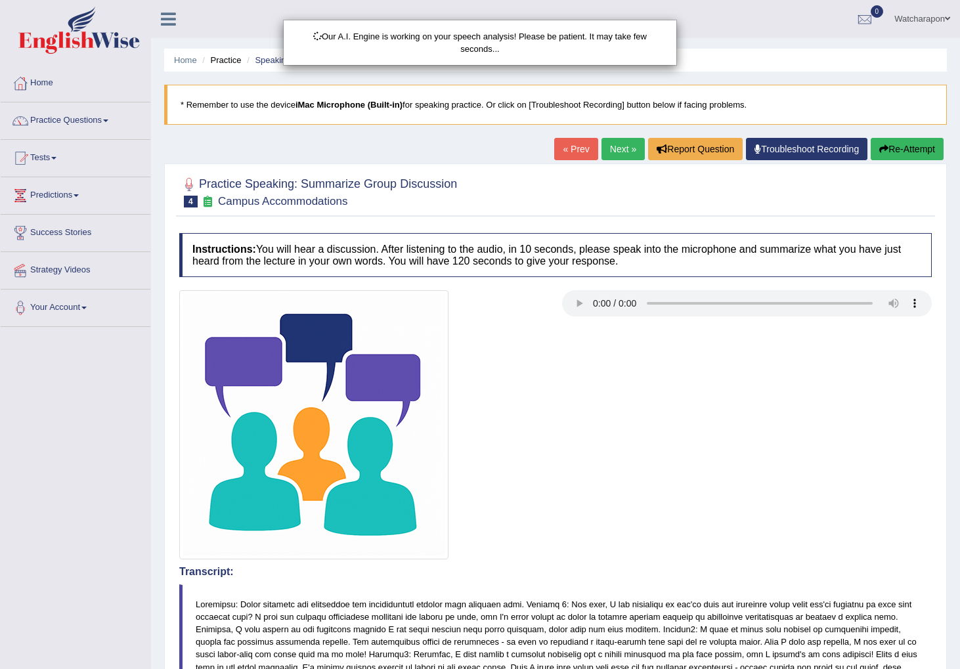
click at [890, 146] on div "Our A.I. Engine is working on your speech analysis! Please be patient. It may t…" at bounding box center [480, 334] width 960 height 669
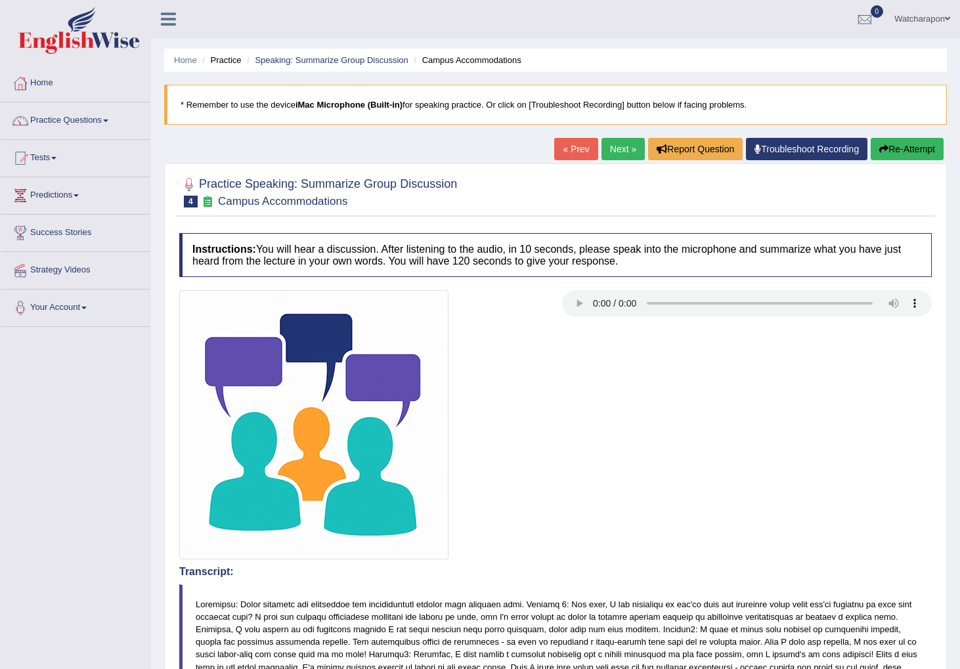
click at [890, 148] on button "Re-Attempt" at bounding box center [907, 149] width 73 height 22
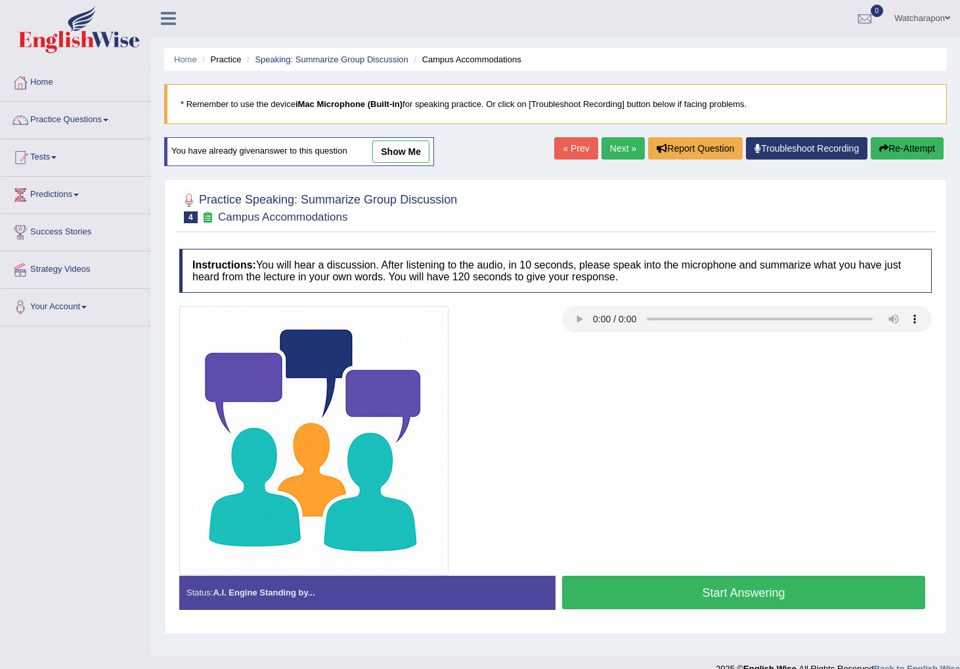
click at [625, 593] on button "Start Answering" at bounding box center [743, 592] width 363 height 33
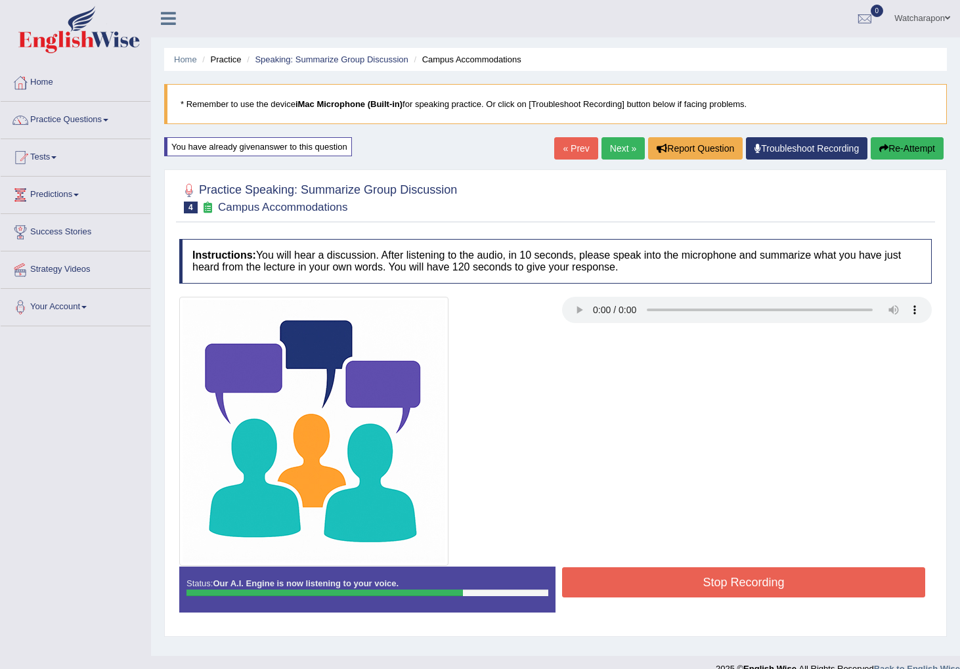
click at [627, 586] on button "Stop Recording" at bounding box center [743, 582] width 363 height 30
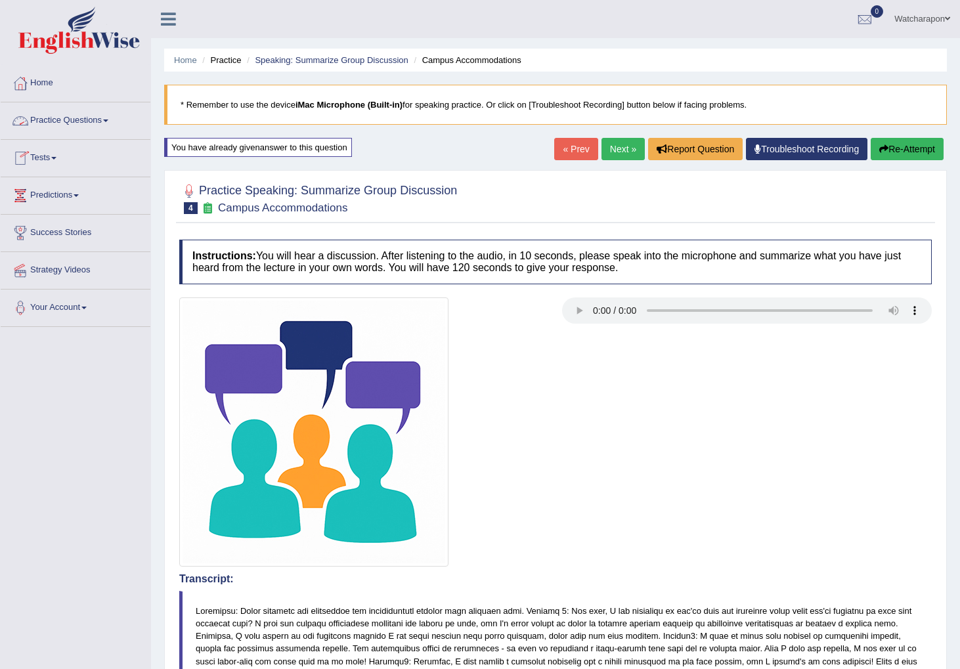
click at [57, 127] on link "Practice Questions" at bounding box center [76, 118] width 150 height 33
